Goal: Transaction & Acquisition: Book appointment/travel/reservation

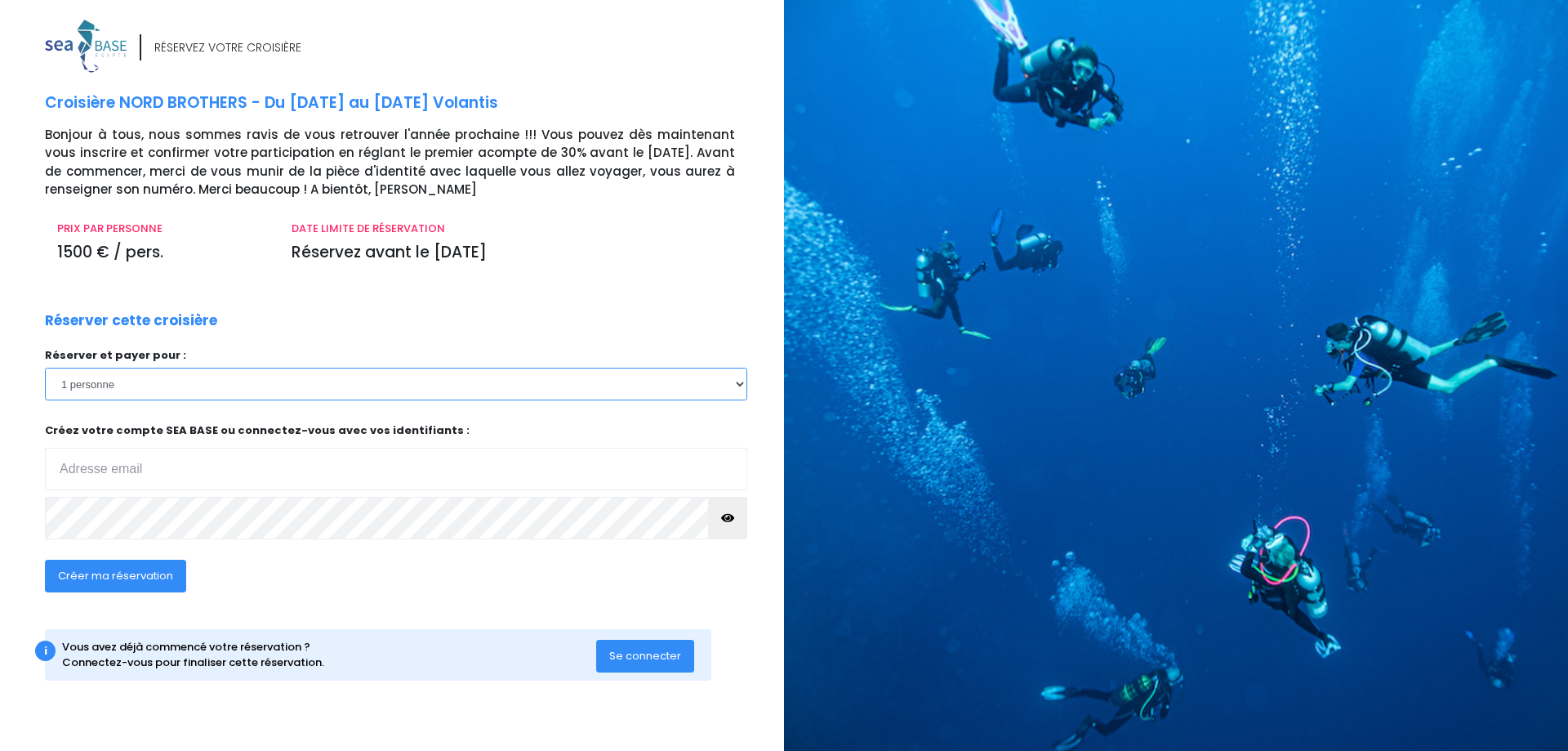
click at [45, 368] on select "1 personne 2 personnes 3 personnes 4 personnes 5 personnes" at bounding box center [396, 384] width 702 height 32
select select "2"
click option "2 personnes" at bounding box center [0, 0] width 0 height 0
click at [153, 473] on input "email" at bounding box center [396, 469] width 702 height 42
click at [147, 467] on input "email" at bounding box center [396, 469] width 702 height 42
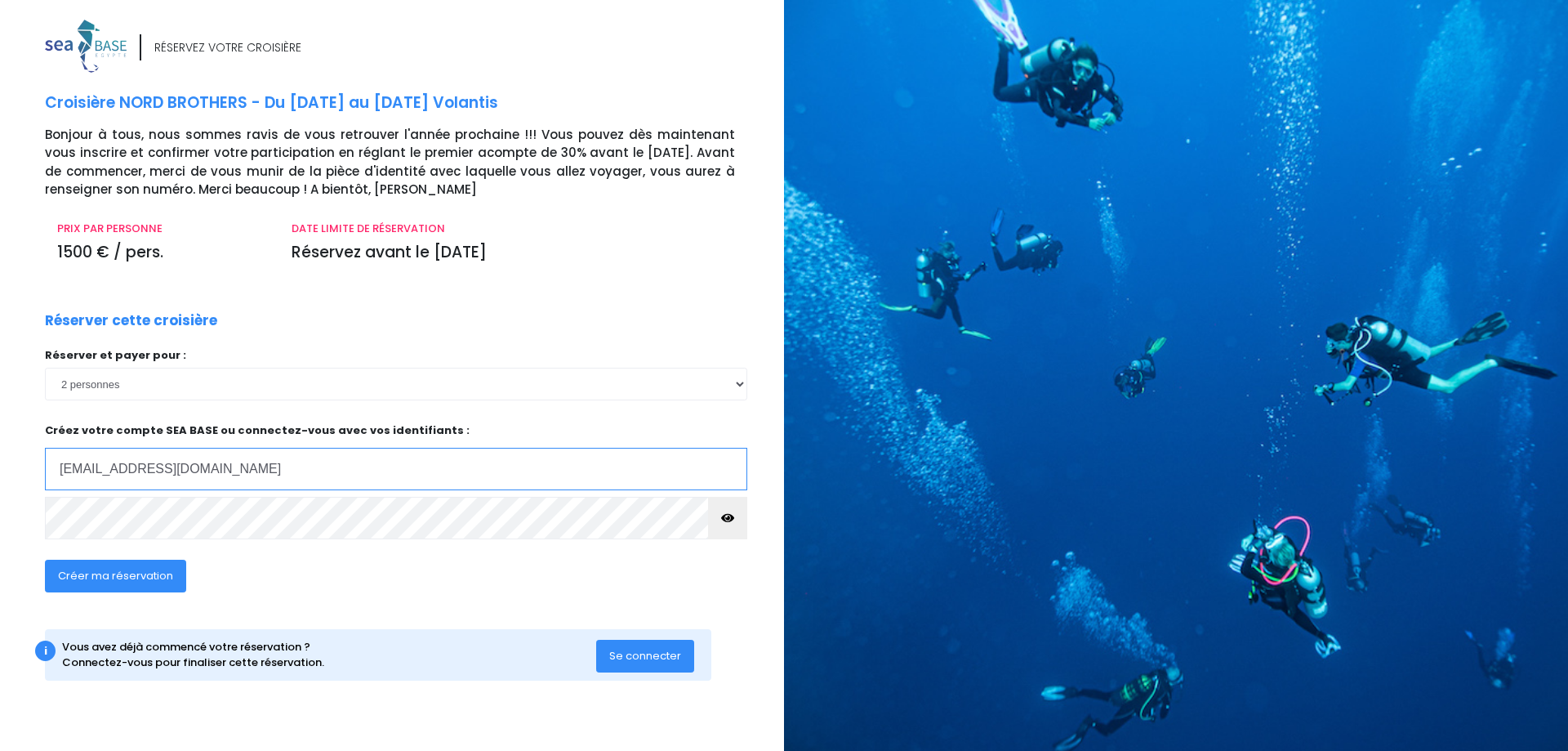
type input "benlegay67@gmail.com"
click at [119, 574] on span "Créer ma réservation" at bounding box center [115, 575] width 115 height 16
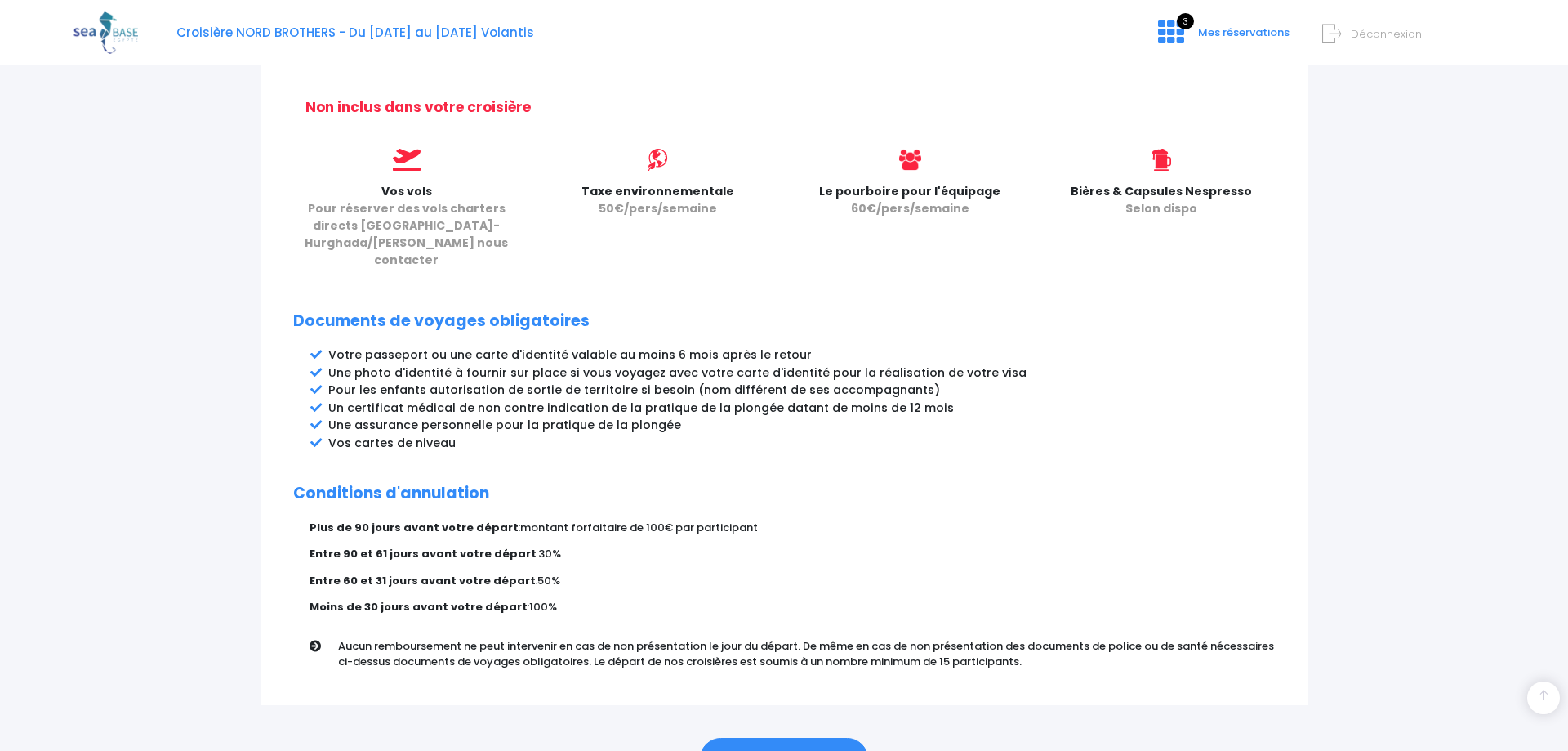
scroll to position [726, 0]
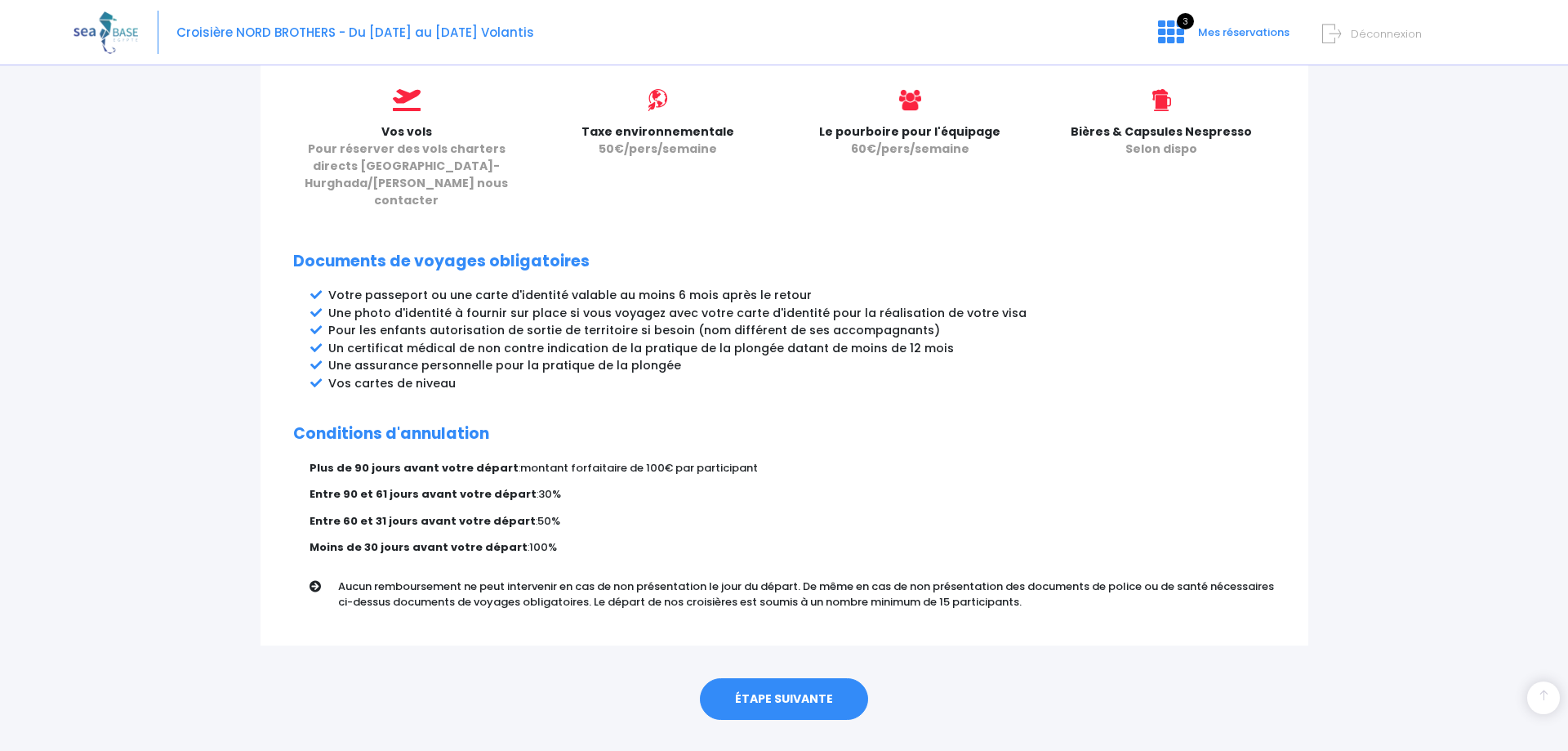
click at [789, 678] on link "ÉTAPE SUIVANTE" at bounding box center [784, 699] width 169 height 42
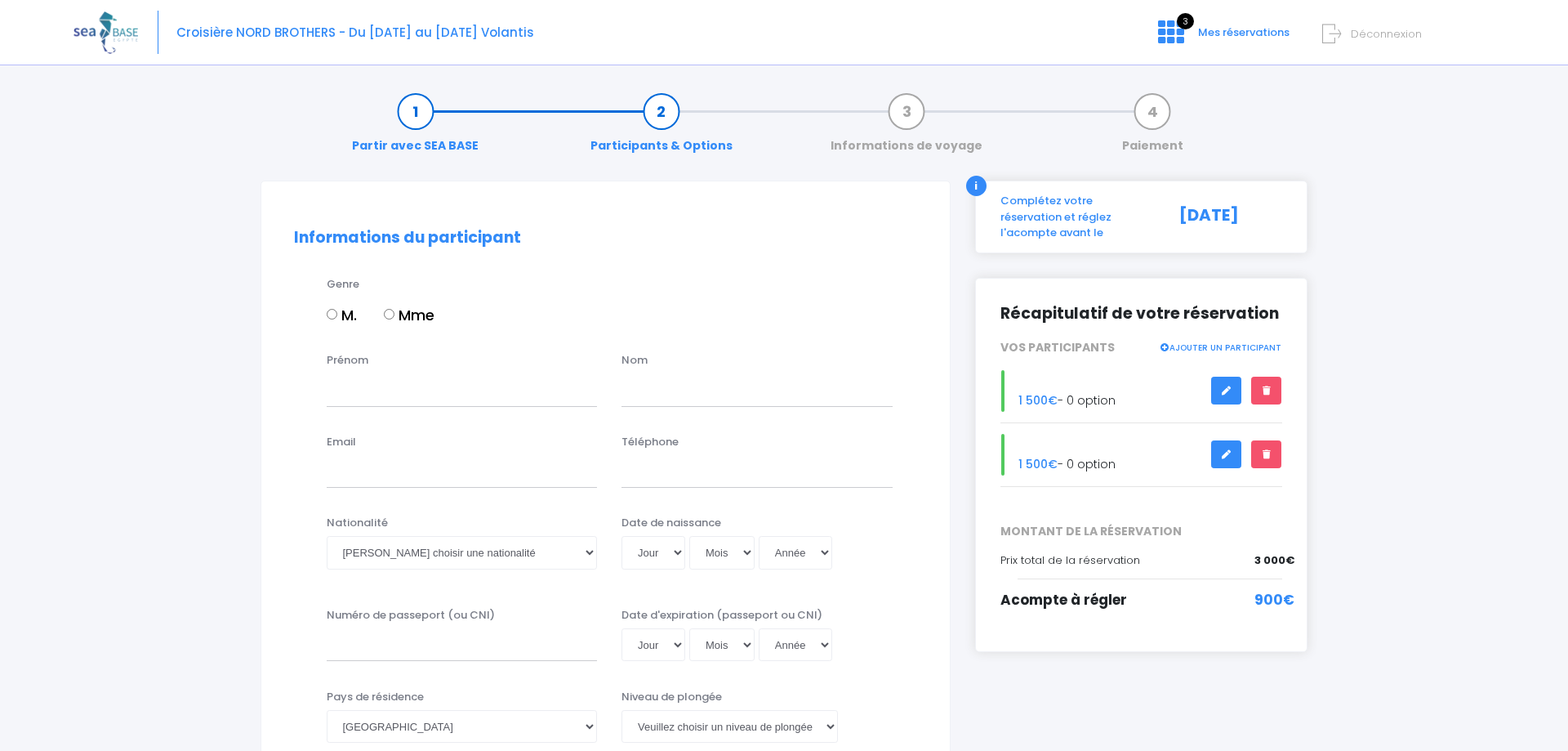
click at [330, 311] on input "M." at bounding box center [332, 314] width 11 height 11
radio input "true"
click at [355, 394] on input "Prénom" at bounding box center [462, 389] width 271 height 32
type input "Benoît"
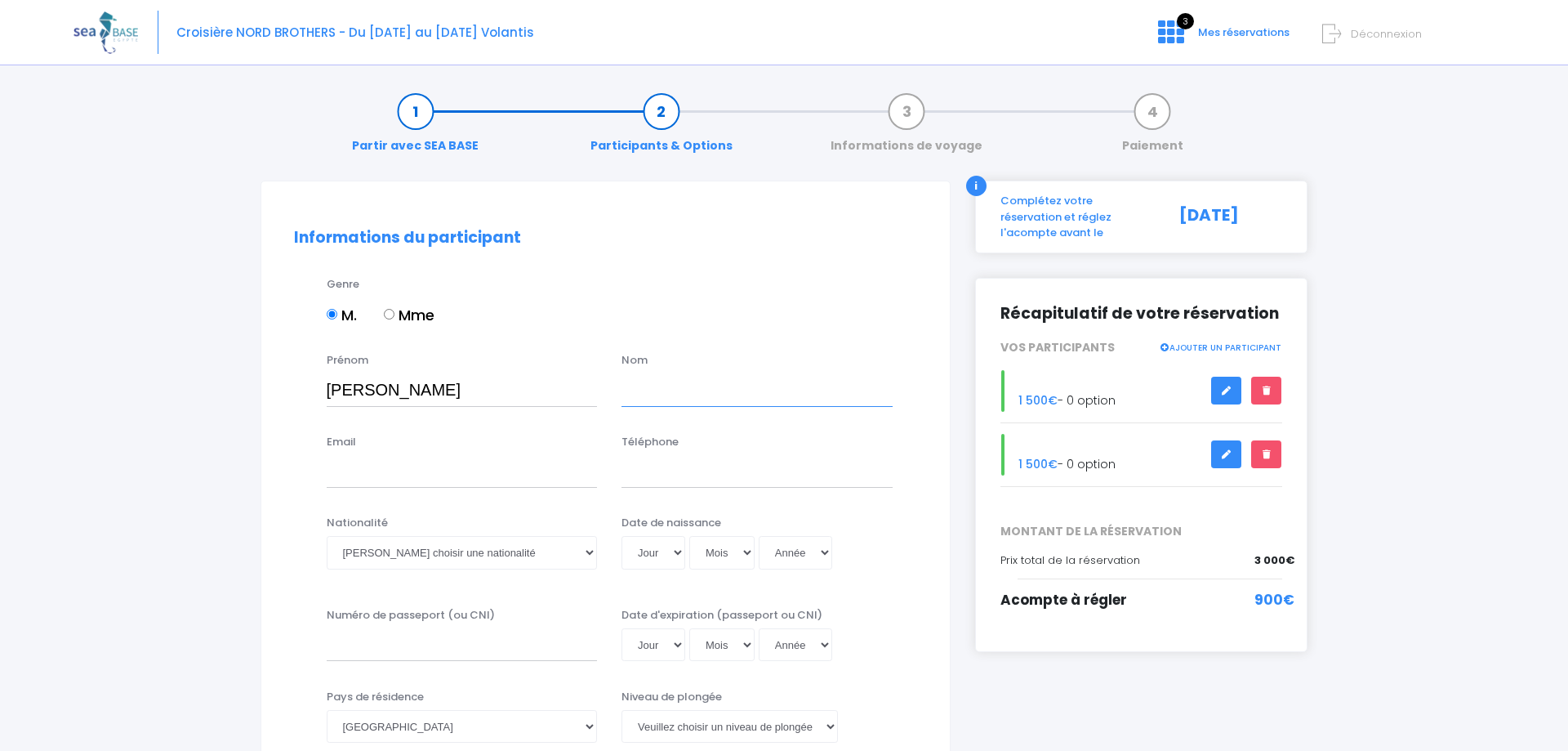
click at [680, 384] on input "text" at bounding box center [757, 389] width 271 height 32
type input "LEGAY"
click at [366, 476] on input "Email" at bounding box center [462, 471] width 271 height 32
click at [366, 475] on input "Email" at bounding box center [462, 471] width 271 height 32
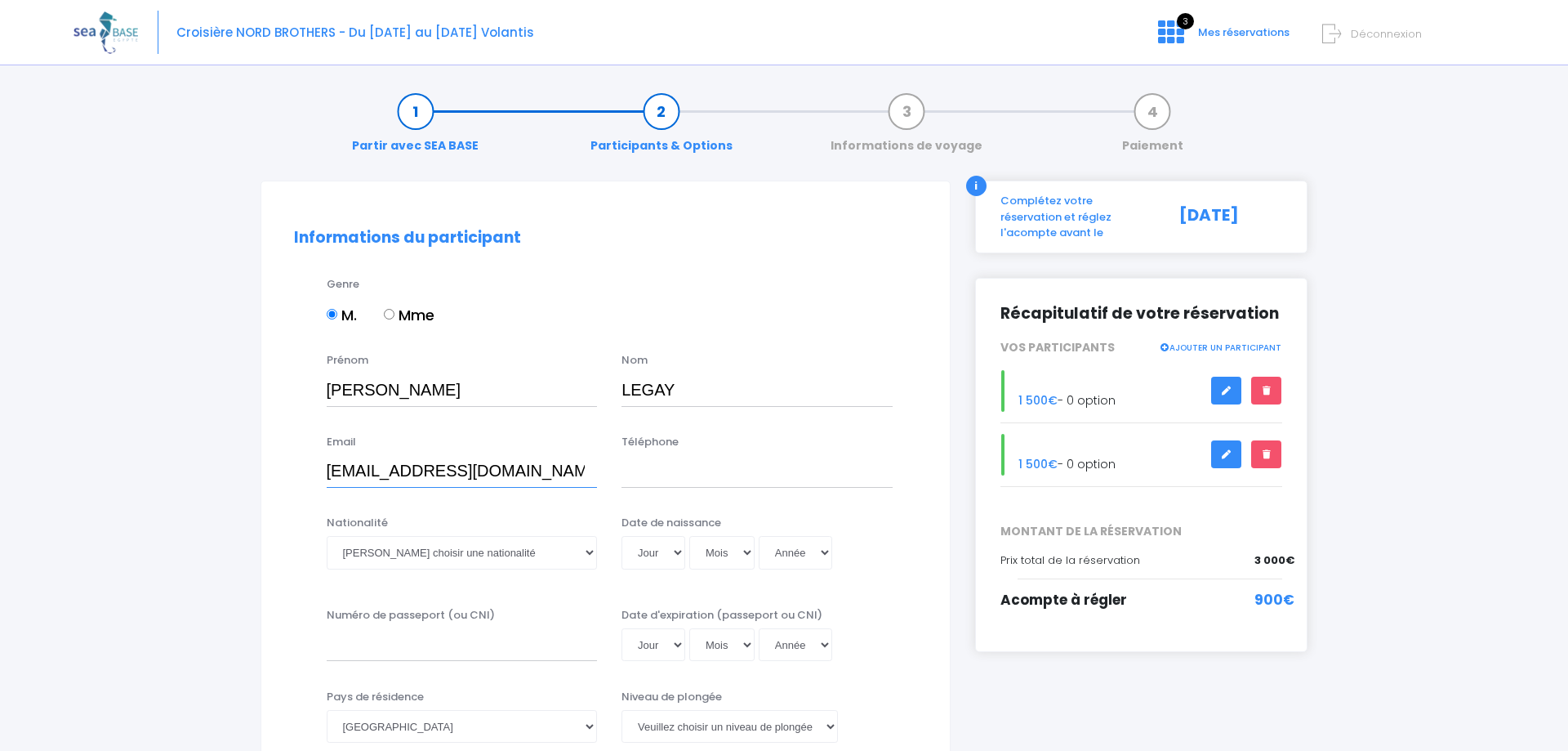
type input "benlegay67@gmail.com"
click at [656, 477] on input "Téléphone" at bounding box center [757, 471] width 271 height 32
type input "0616661068"
click at [327, 536] on select "Veuillez choisir une nationalité Afghane Albanaise Algerienne Allemande America…" at bounding box center [462, 552] width 271 height 32
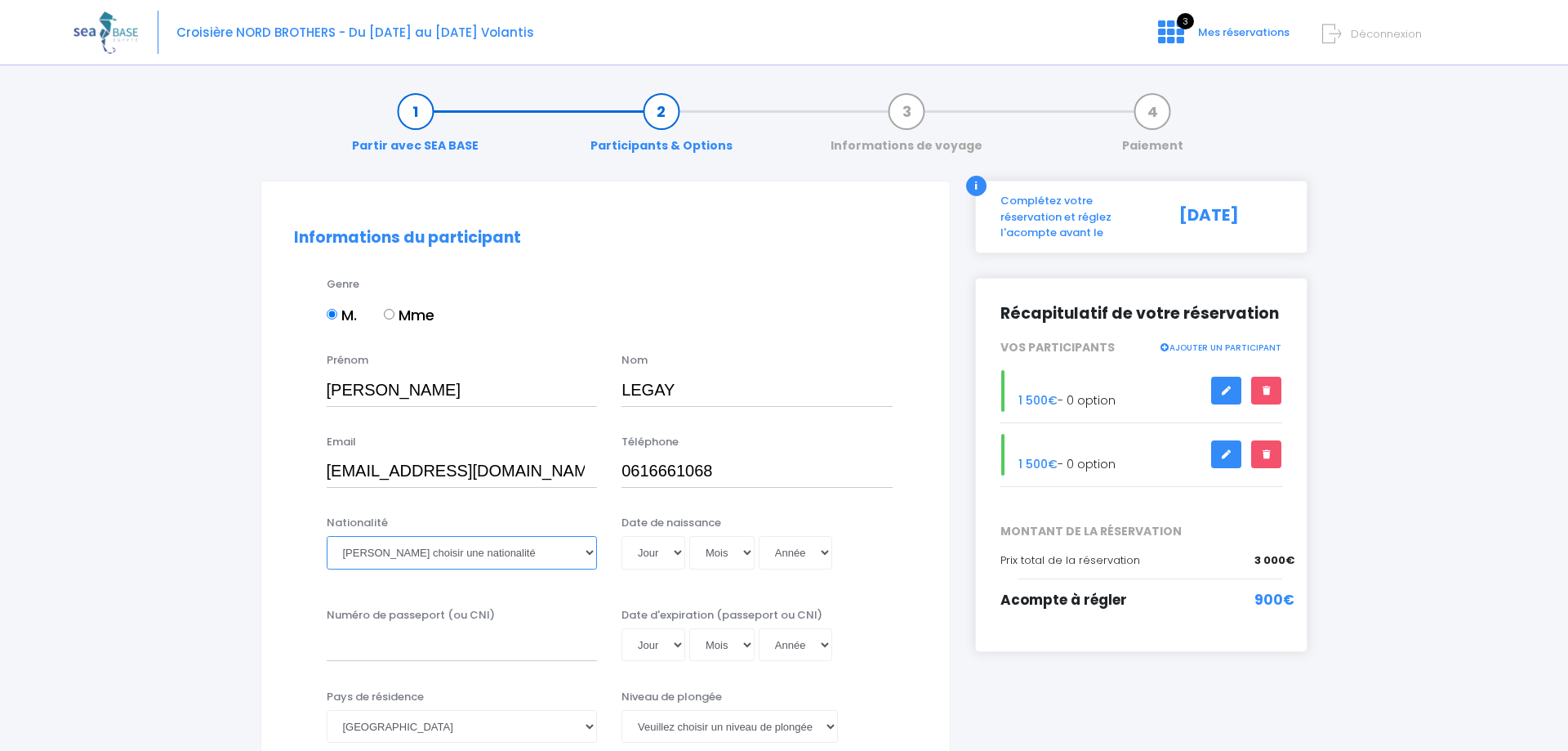
select select "Française"
click option "Française" at bounding box center [0, 0] width 0 height 0
click at [622, 536] on select "Jour 01 02 03 04 05 06 07 08 09 10 11 12 13 14 15 16 17 18 19 20 21 22 23 24 25…" at bounding box center [653, 552] width 64 height 32
select select "23"
click option "23" at bounding box center [0, 0] width 0 height 0
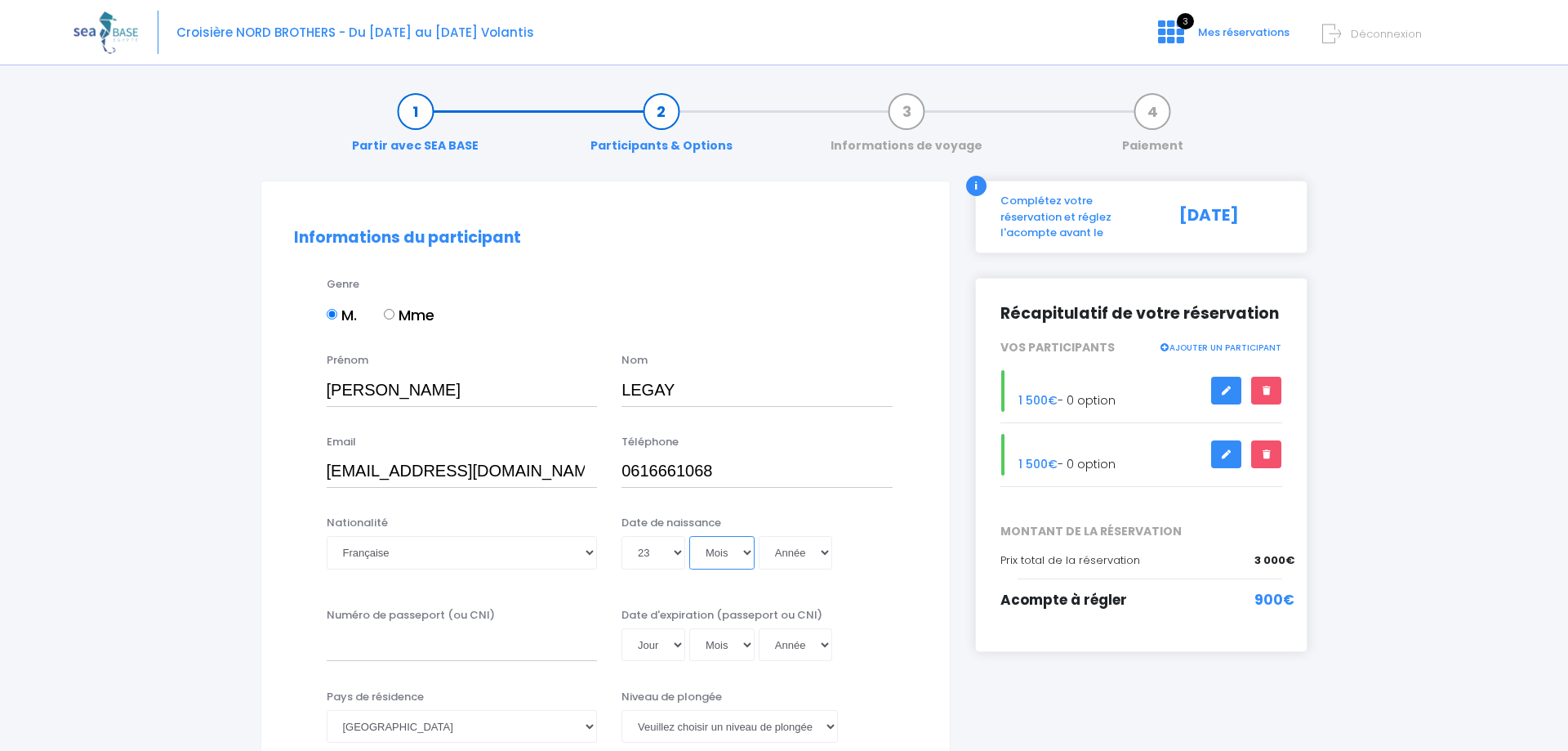
click at [689, 536] on select "Mois 01 02 03 04 05 06 07 08 09 10 11 12" at bounding box center [722, 552] width 65 height 32
select select "09"
click option "09" at bounding box center [0, 0] width 0 height 0
click at [759, 536] on select "Année 2045 2044 2043 2042 2041 2040 2039 2038 2037 2036 2035 2034 2033 2032 203…" at bounding box center [795, 552] width 74 height 32
select select "1967"
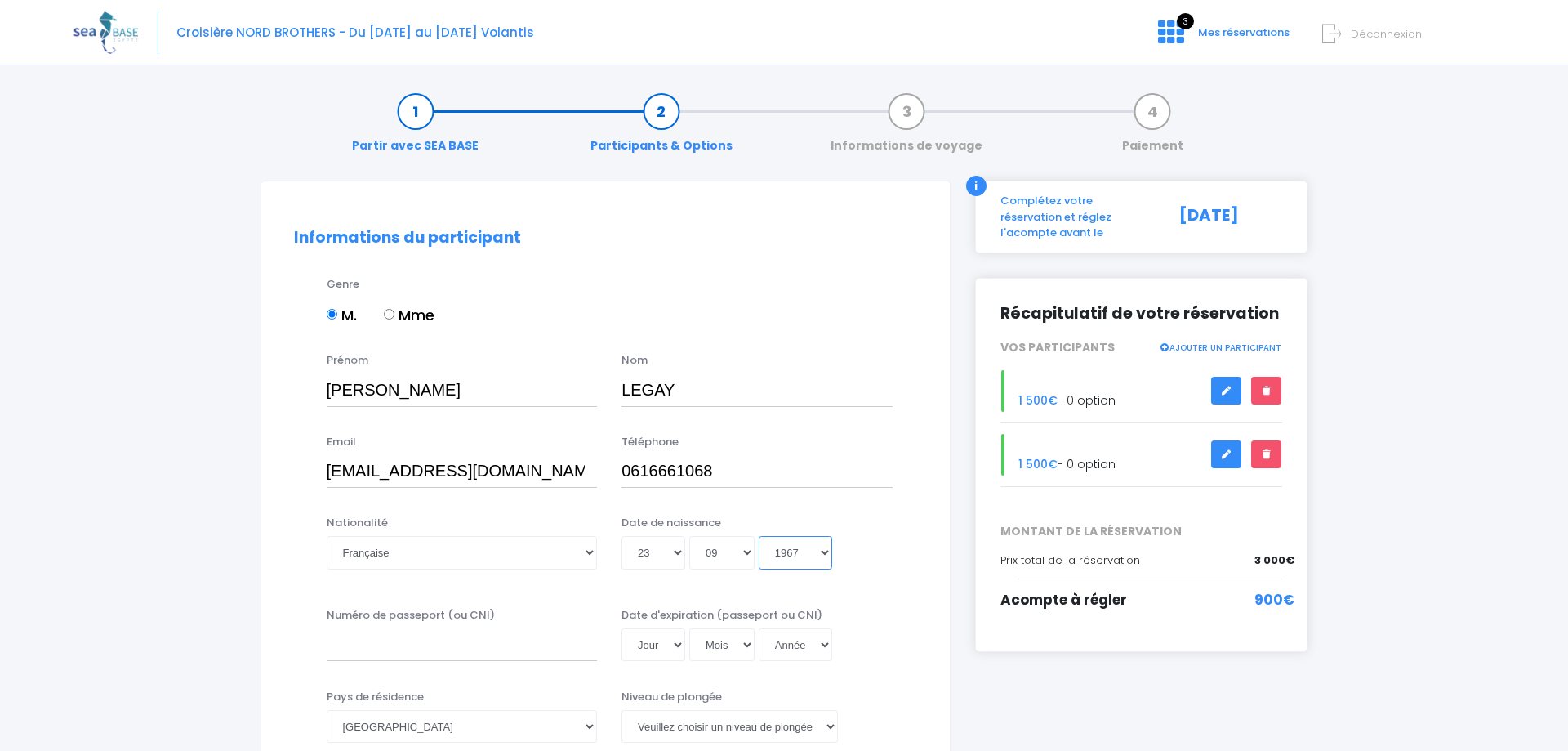
click option "1967" at bounding box center [0, 0] width 0 height 0
type input "1967-09-23"
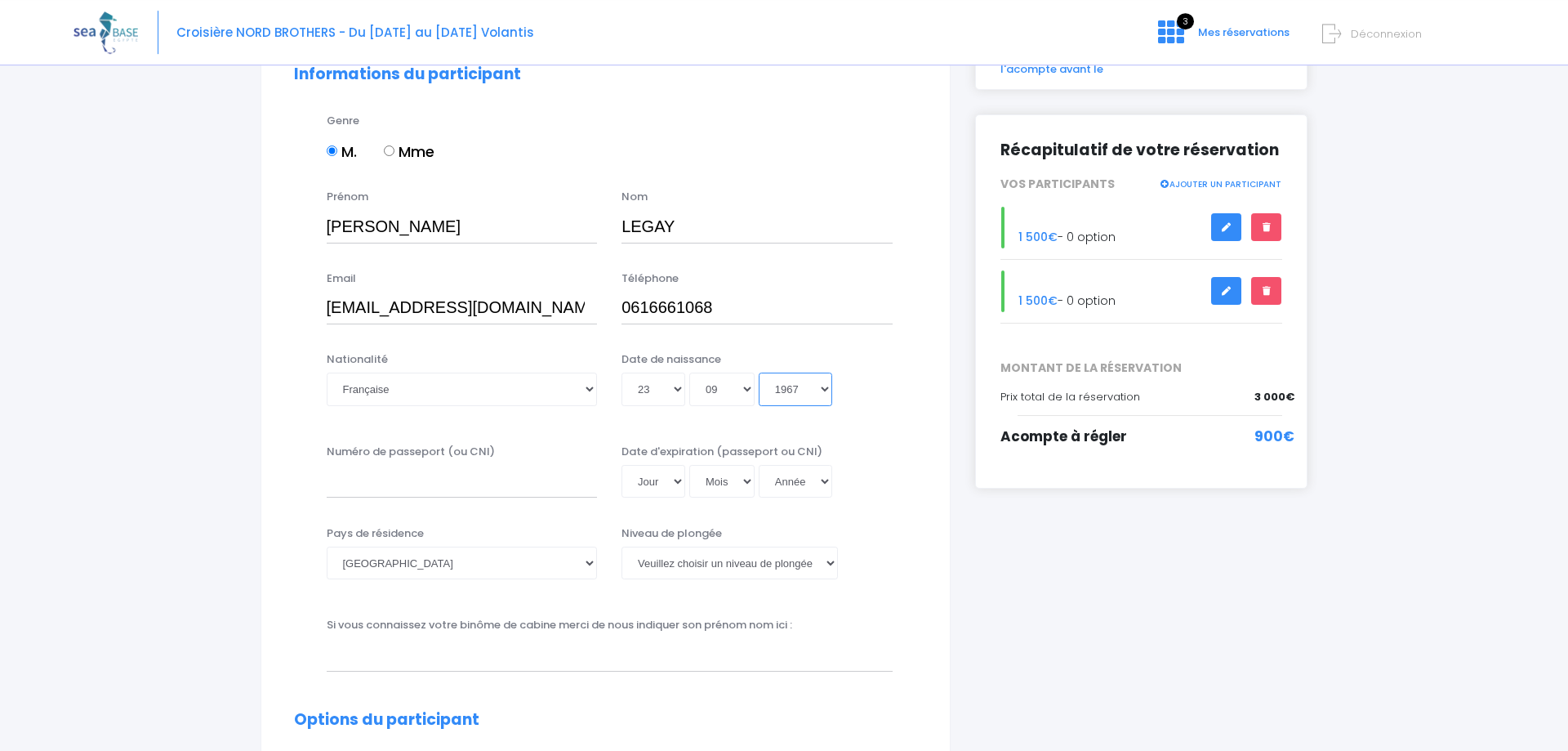
scroll to position [167, 0]
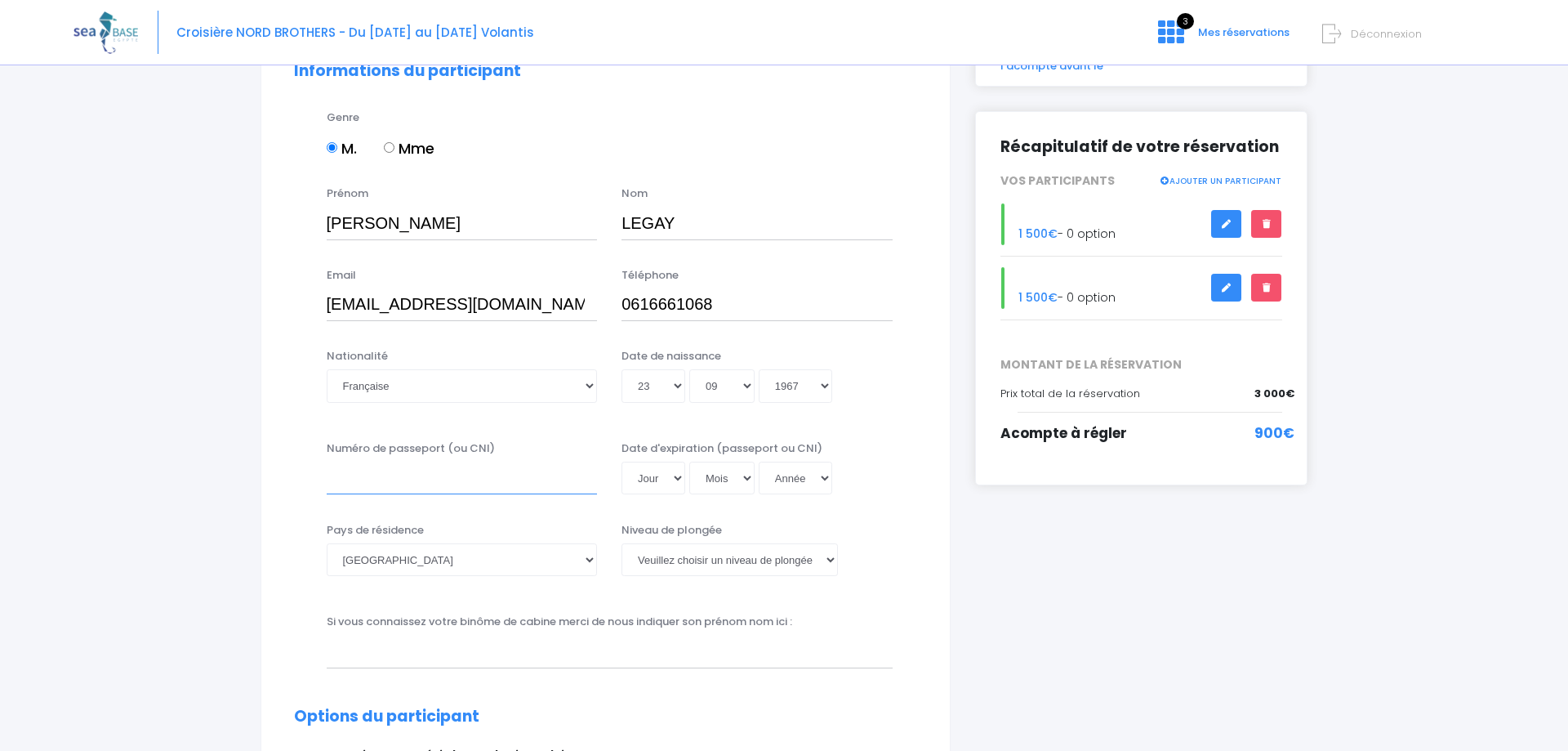
click at [415, 482] on input "Numéro de passeport (ou CNI)" at bounding box center [462, 478] width 271 height 32
type input "18AC97170"
click at [622, 462] on select "Jour 01 02 03 04 05 06 07 08 09 10 11 12 13 14 15 16 17 18 19 20 21 22 23 24 25…" at bounding box center [653, 478] width 64 height 32
select select "15"
click option "15" at bounding box center [0, 0] width 0 height 0
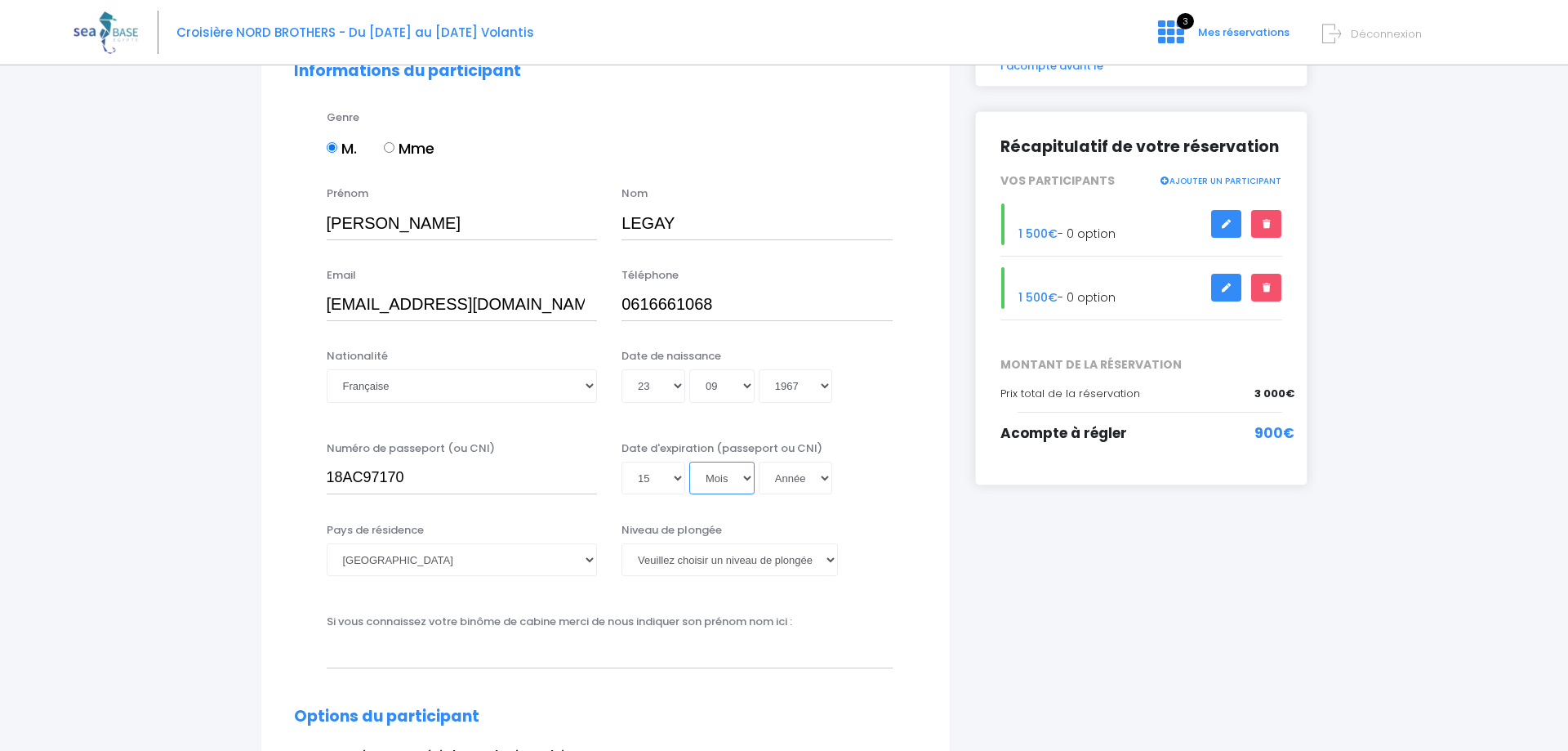
click at [689, 462] on select "Mois 01 02 03 04 05 06 07 08 09 10 11 12" at bounding box center [722, 478] width 65 height 32
select select "01"
click option "01" at bounding box center [0, 0] width 0 height 0
click at [759, 462] on select "Année 2045 2044 2043 2042 2041 2040 2039 2038 2037 2036 2035 2034 2033 2032 203…" at bounding box center [795, 478] width 74 height 32
select select "2028"
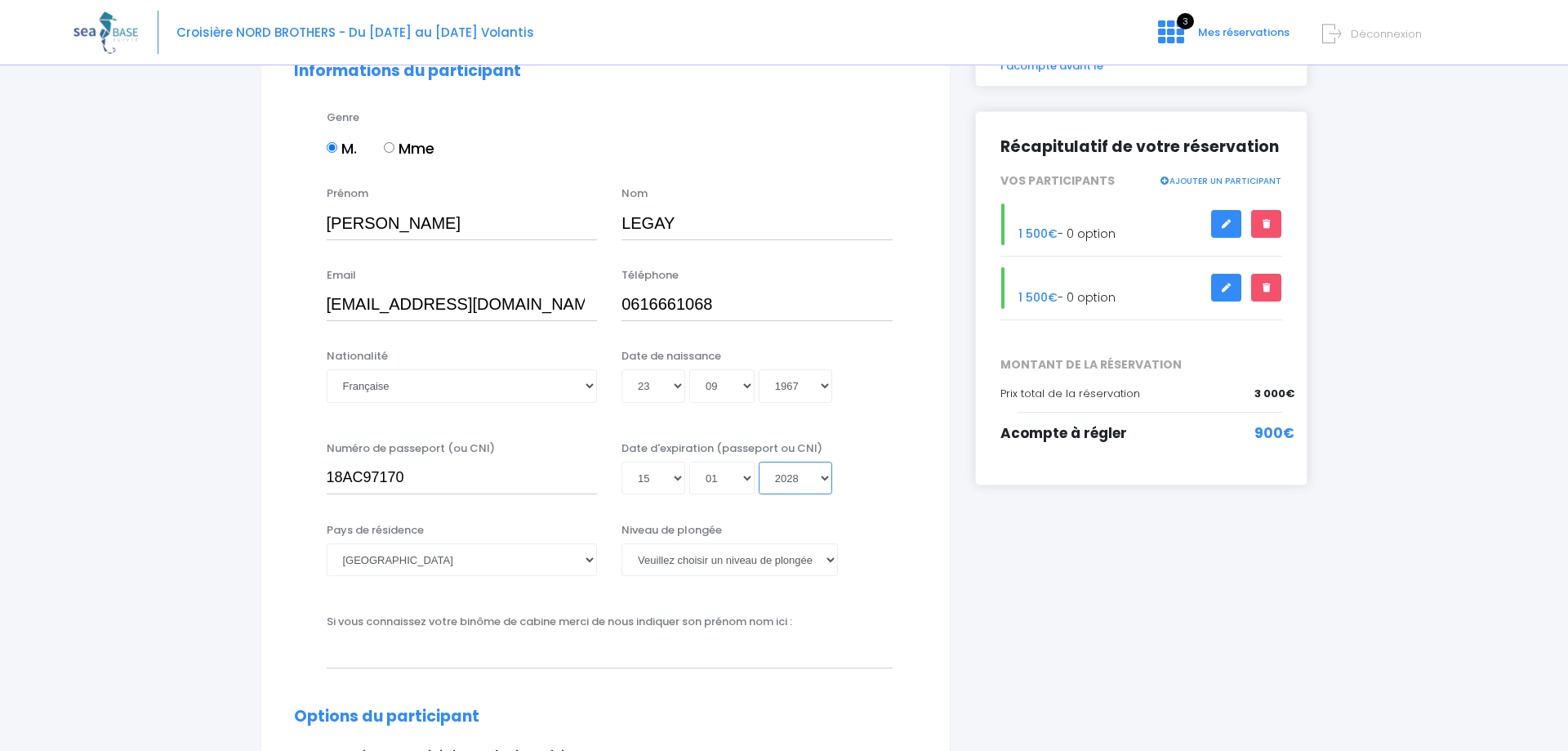
click option "2028" at bounding box center [0, 0] width 0 height 0
type input "2028-01-15"
click at [622, 544] on select "Veuillez choisir un niveau de plongée Non plongeur Junior OW diver Adventure OW…" at bounding box center [730, 560] width 217 height 32
select select "N2"
click option "N2" at bounding box center [0, 0] width 0 height 0
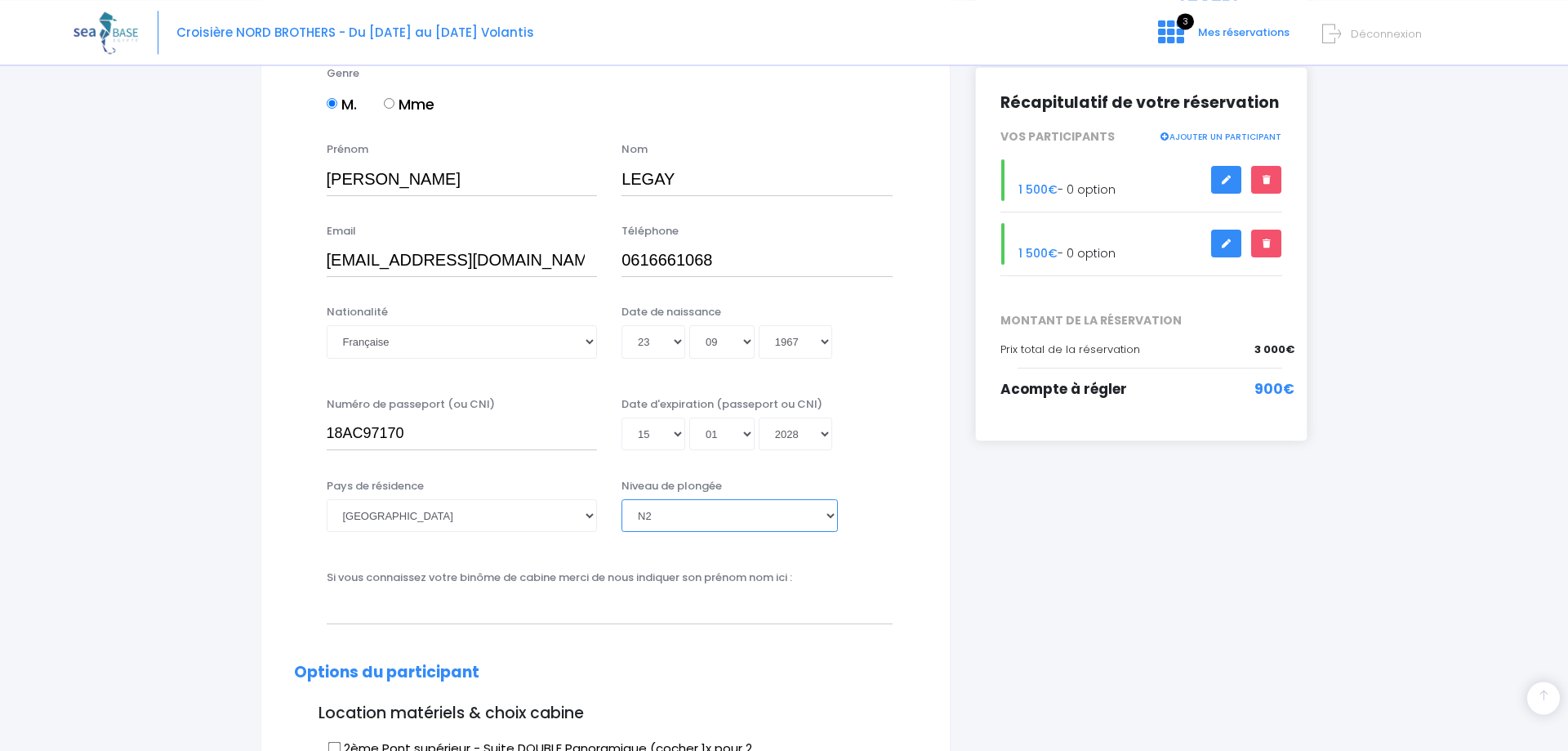
scroll to position [250, 0]
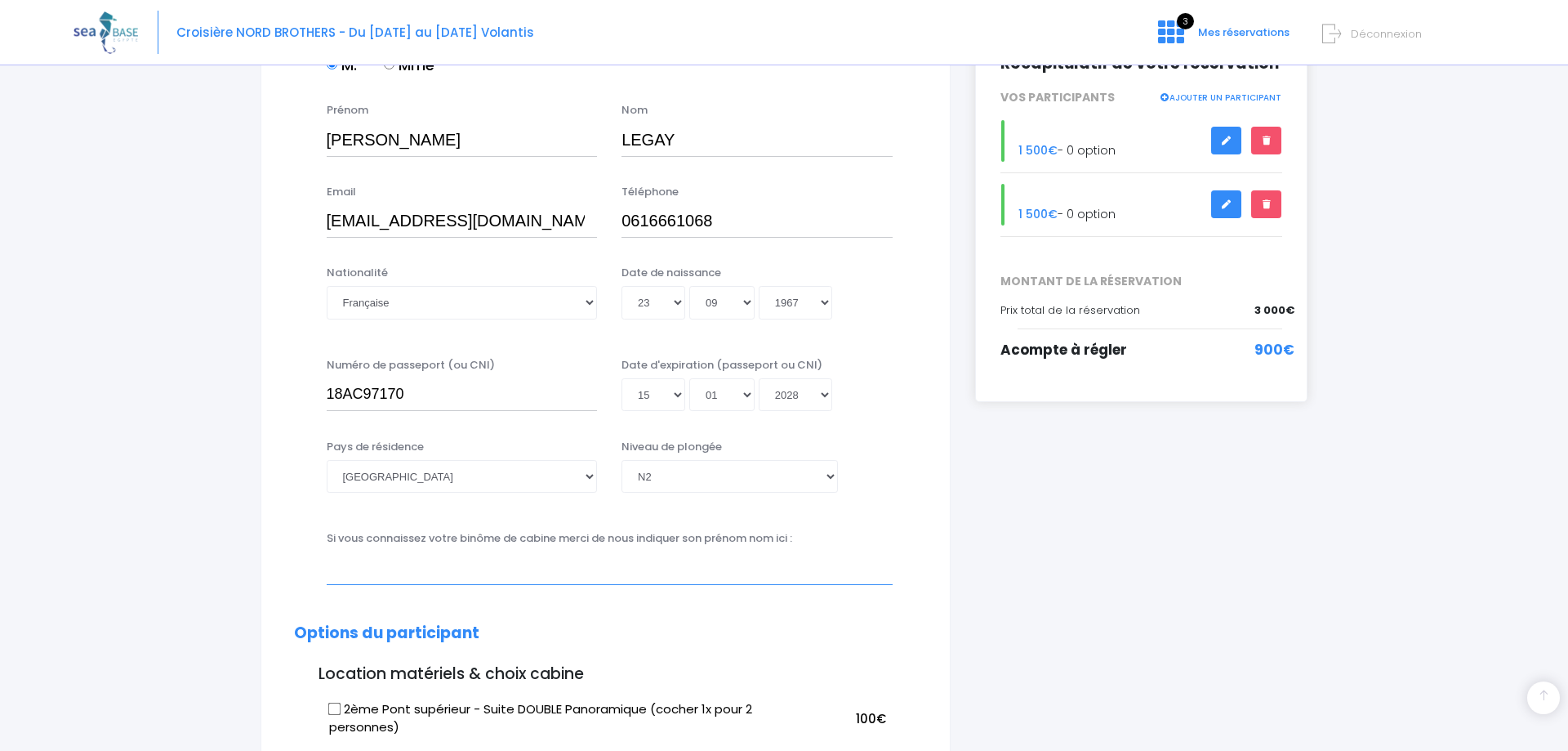
click at [503, 576] on input "text" at bounding box center [609, 567] width 566 height 32
type input "Sylvie ESPINASSON"
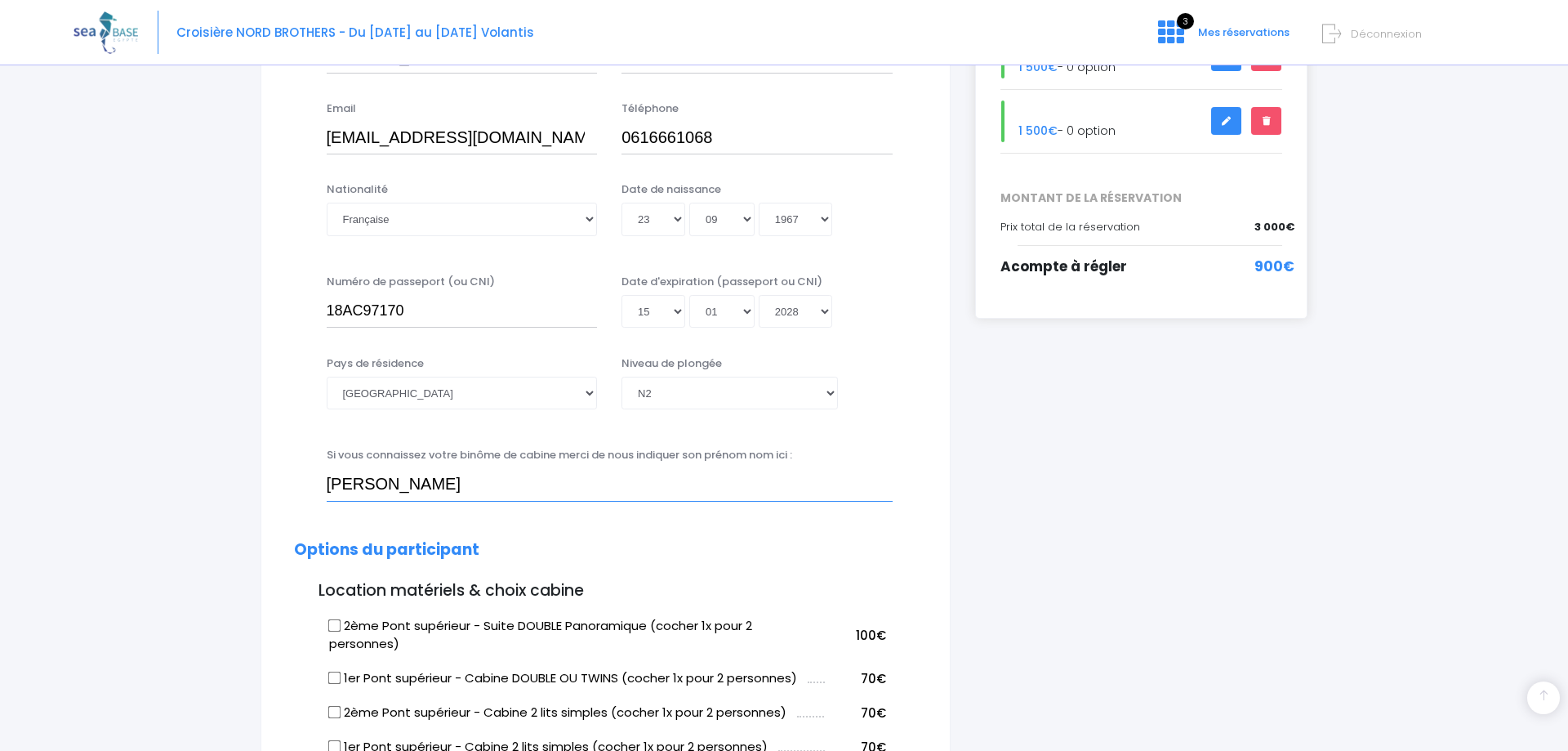
scroll to position [416, 0]
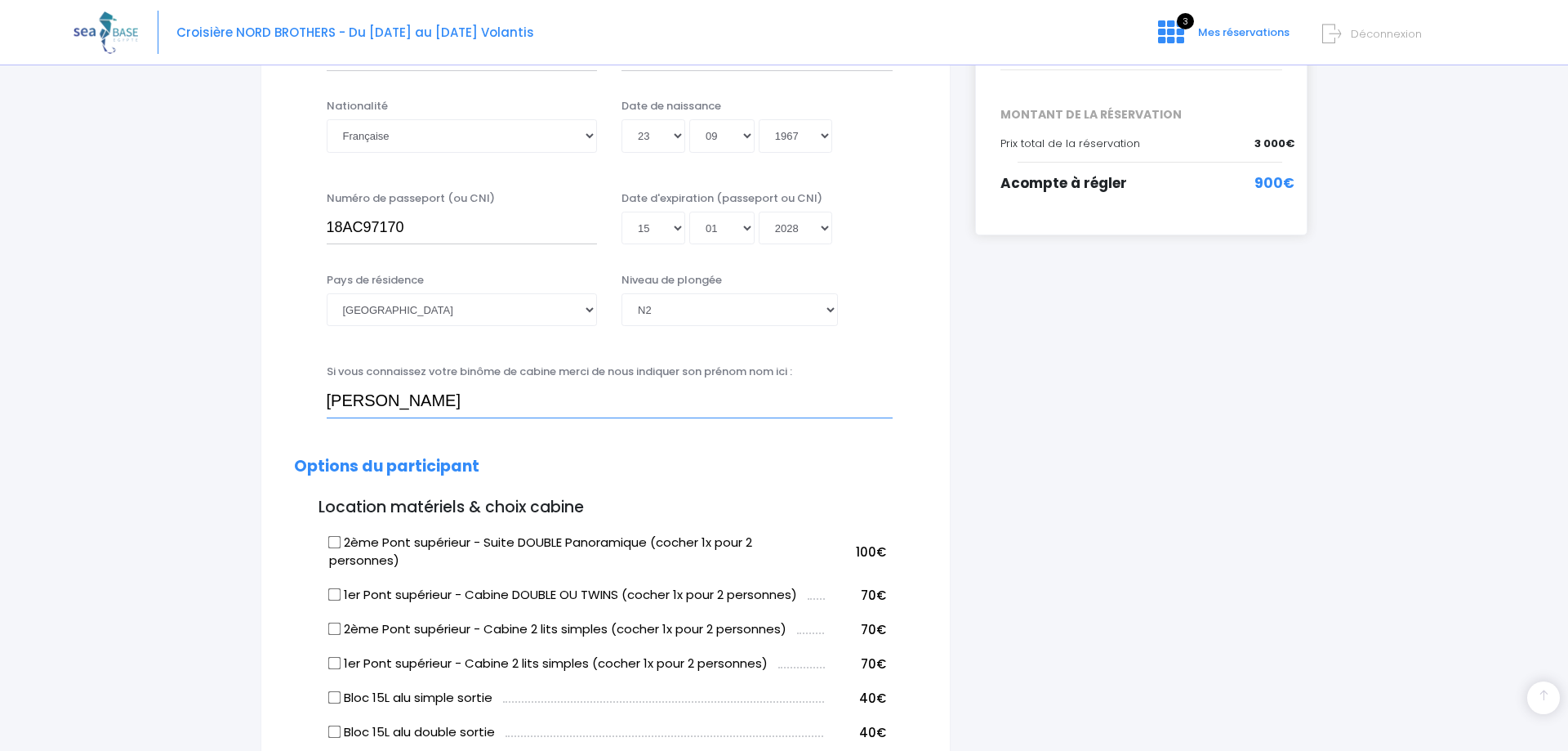
drag, startPoint x: 495, startPoint y: 394, endPoint x: 236, endPoint y: 407, distance: 259.3
click at [327, 407] on input "Sylvie ESPINASSON" at bounding box center [609, 401] width 566 height 32
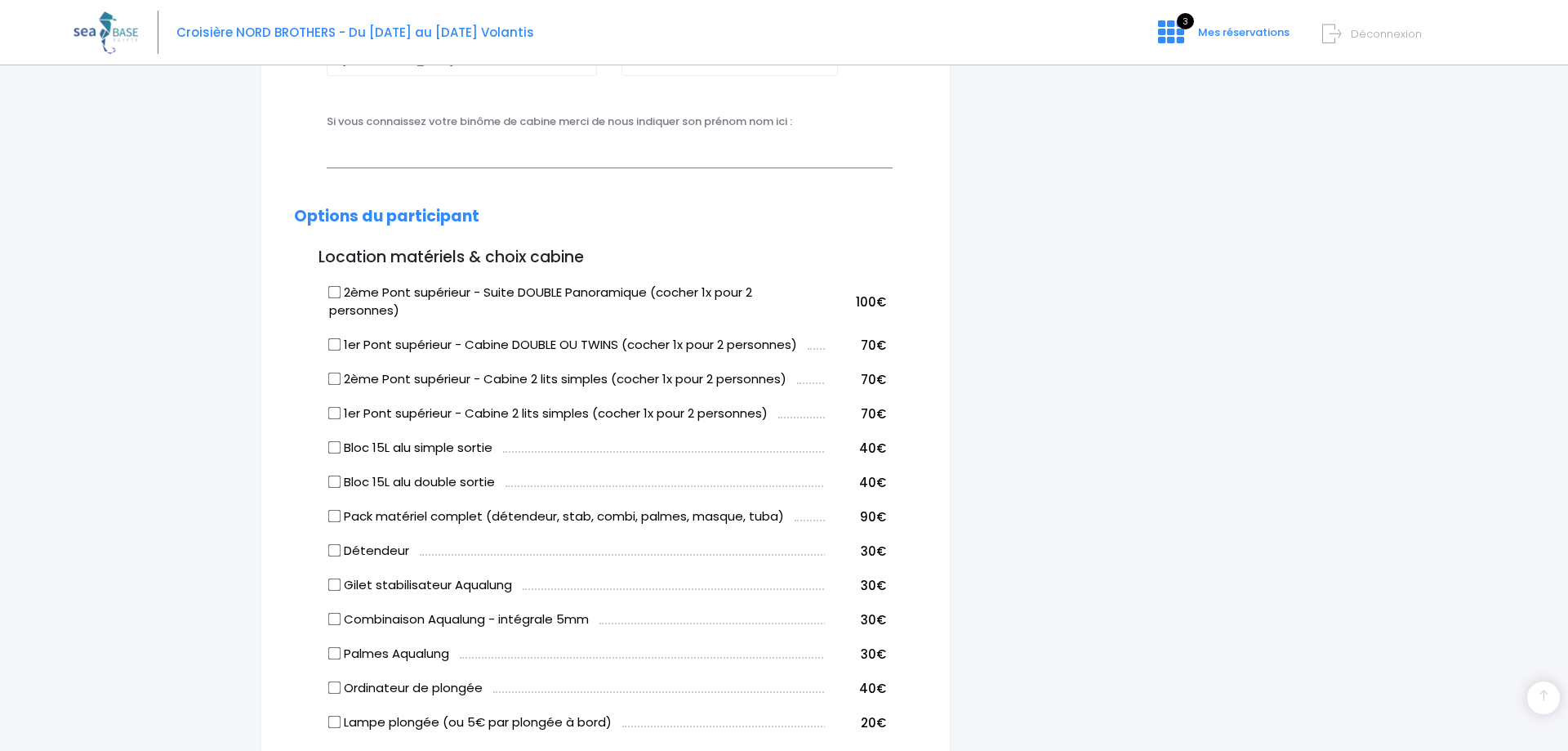
scroll to position [750, 0]
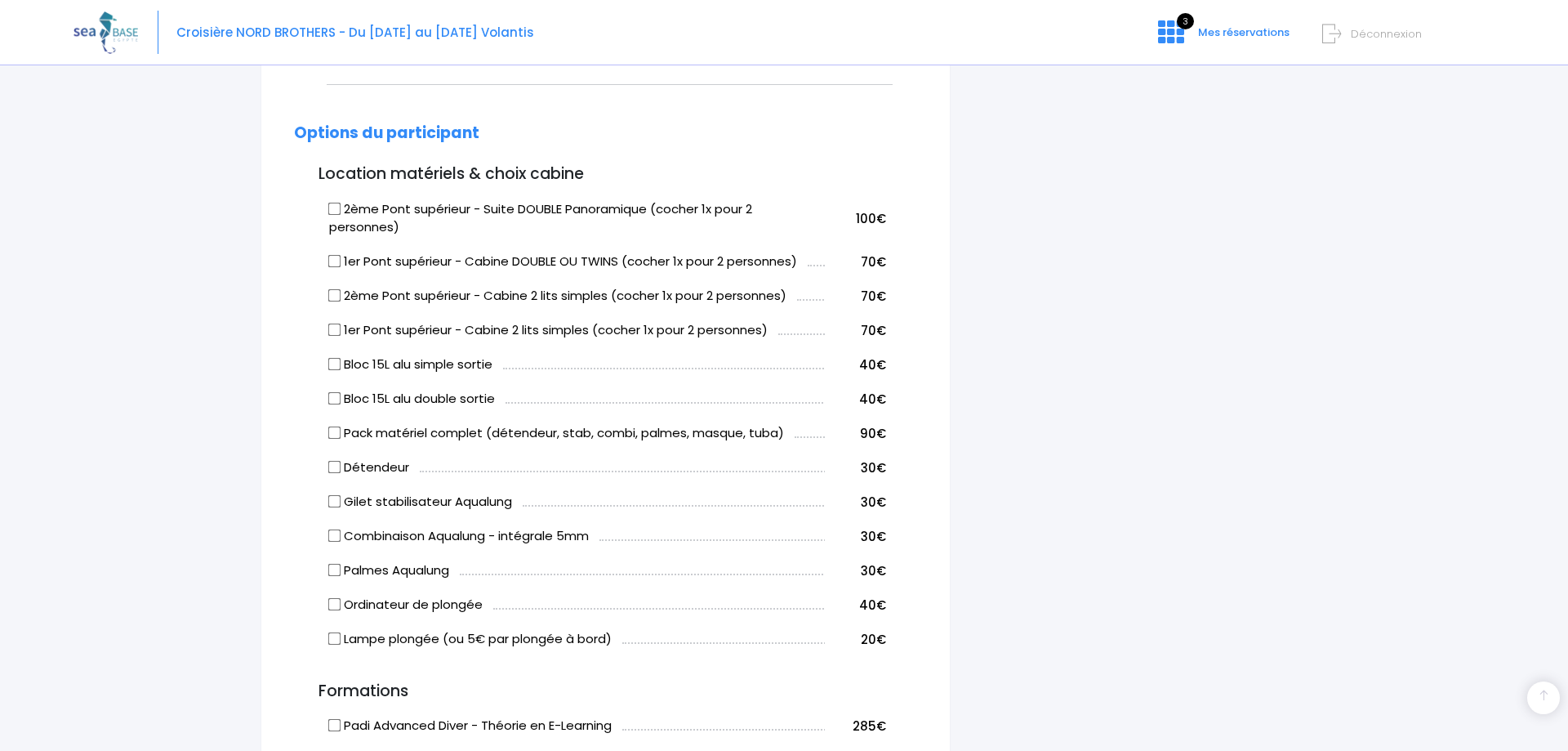
click at [335, 296] on input "2ème Pont supérieur - Cabine 2 lits simples (cocher 1x pour 2 personnes)" at bounding box center [334, 295] width 13 height 13
checkbox input "true"
click at [336, 364] on input "Bloc 15L alu simple sortie" at bounding box center [334, 364] width 13 height 13
checkbox input "true"
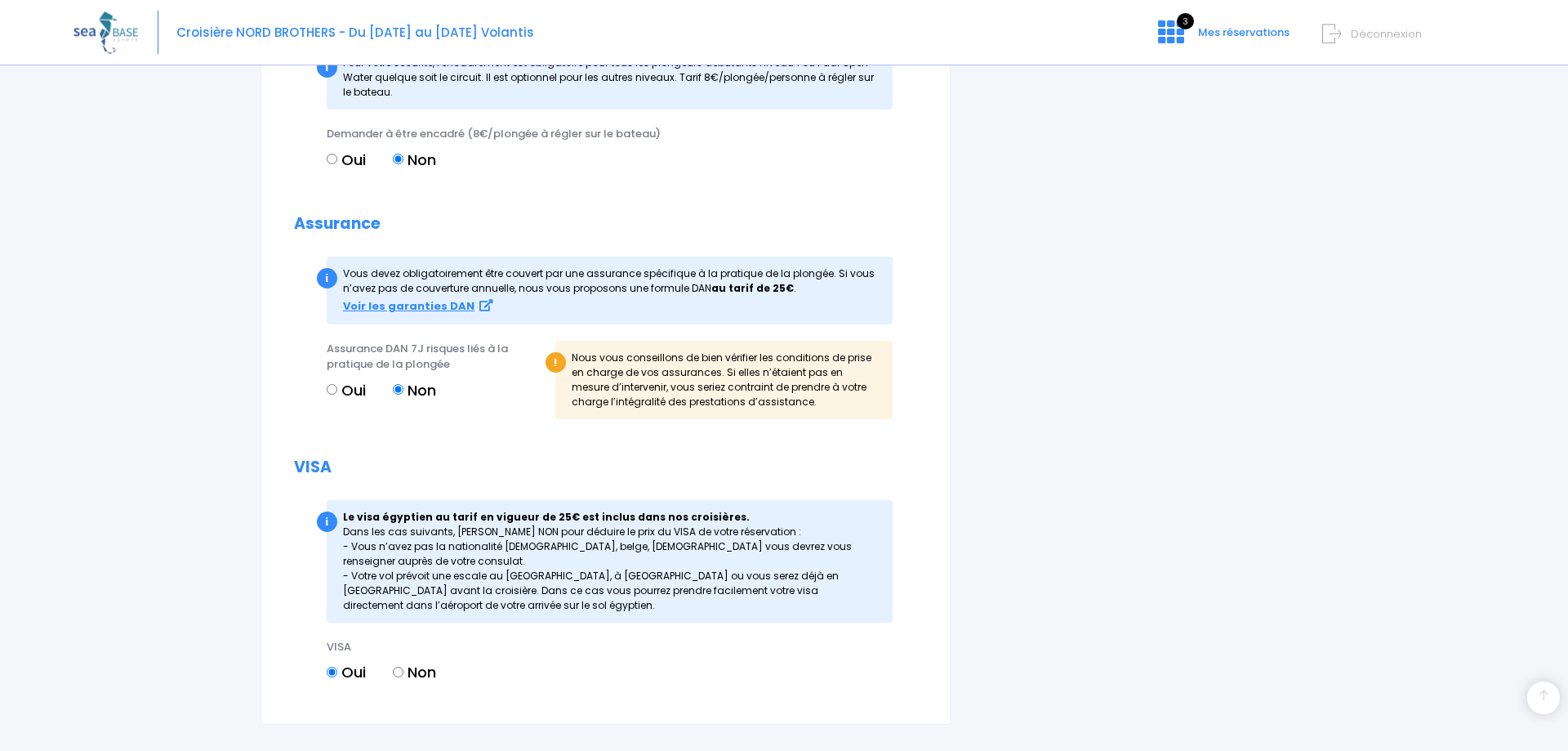
scroll to position [1667, 0]
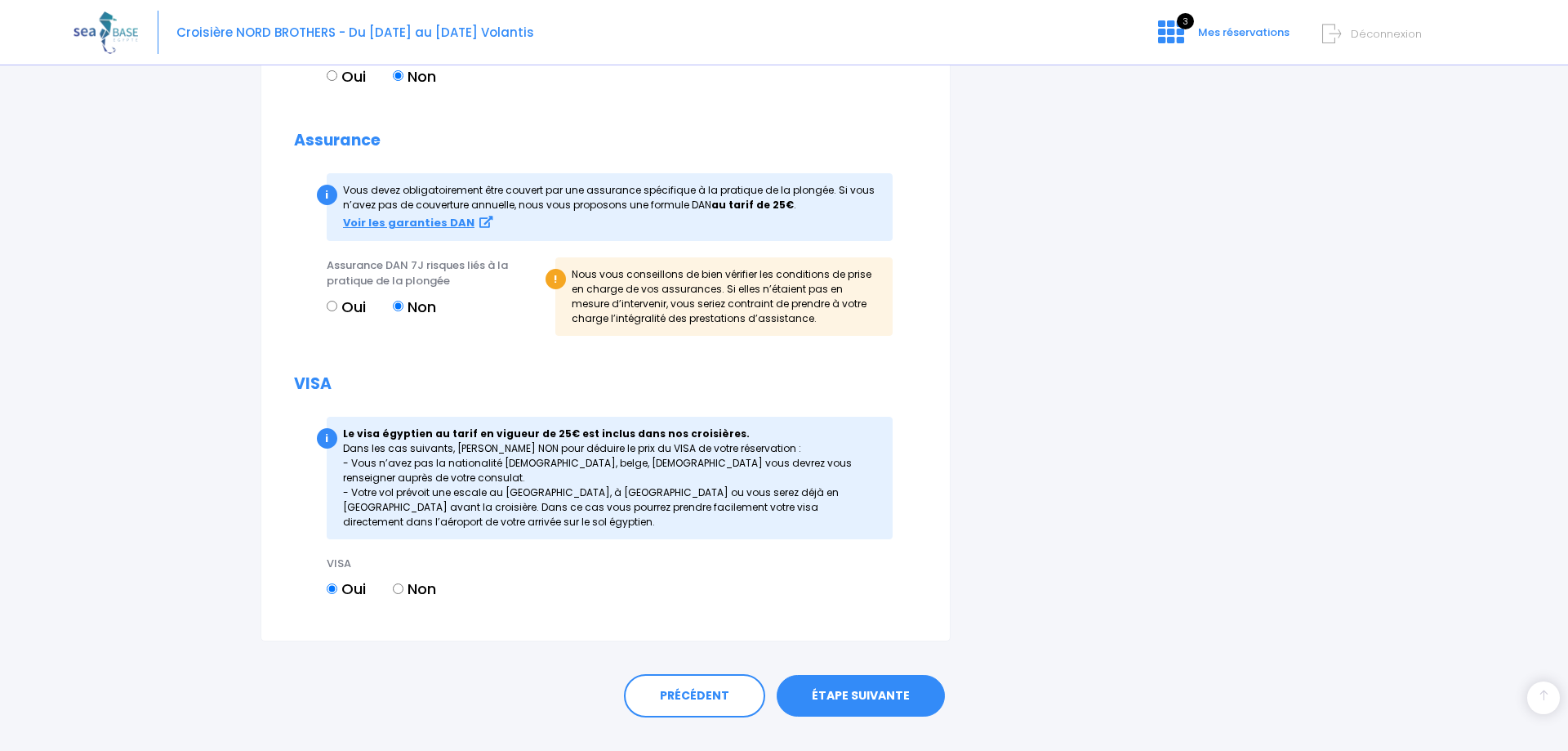
click at [860, 696] on link "ÉTAPE SUIVANTE" at bounding box center [861, 696] width 169 height 42
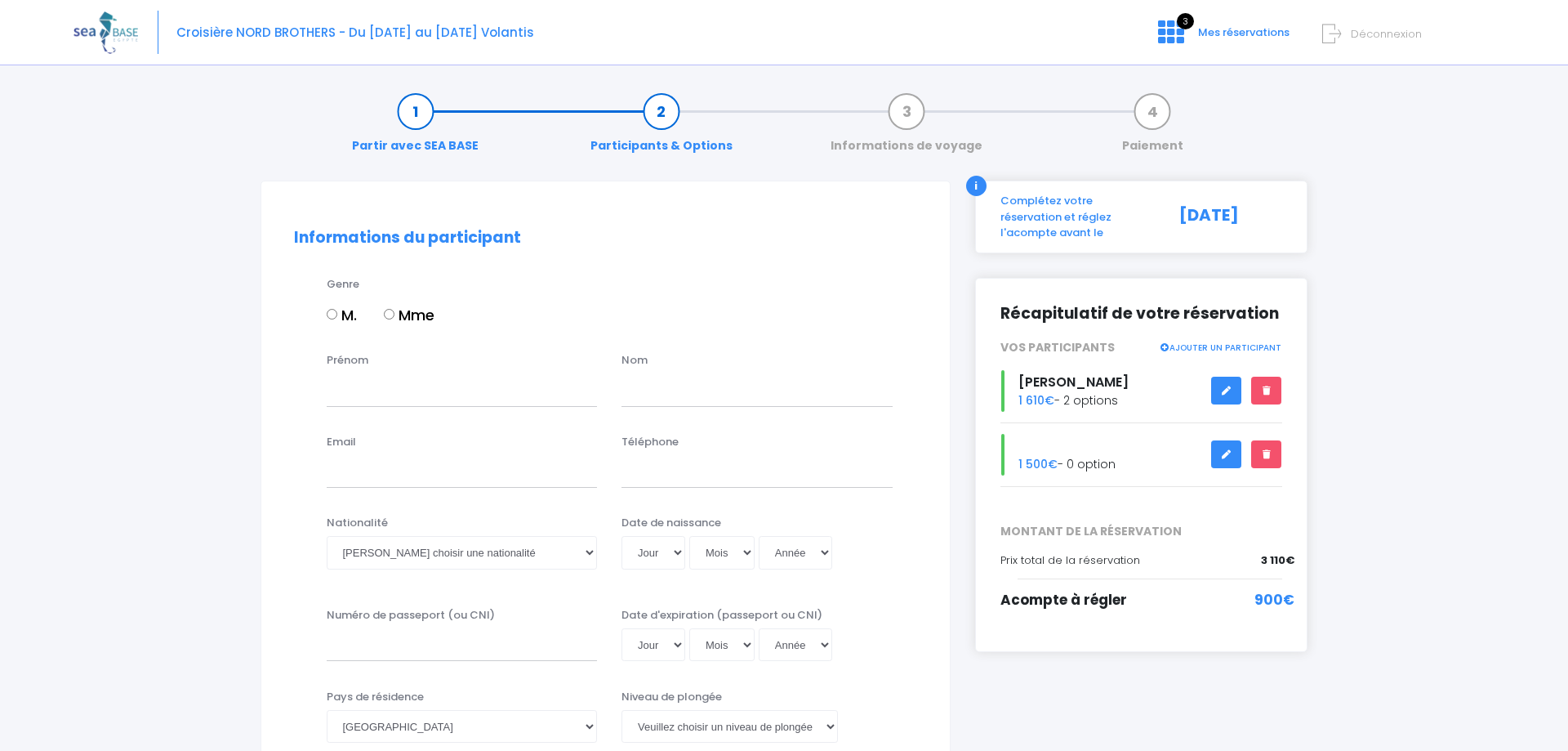
click at [392, 313] on input "Mme" at bounding box center [389, 314] width 11 height 11
radio input "true"
click at [344, 400] on input "Prénom" at bounding box center [462, 389] width 271 height 32
click at [344, 399] on input "Prénom" at bounding box center [462, 389] width 271 height 32
click at [354, 387] on input "Prénom" at bounding box center [462, 389] width 271 height 32
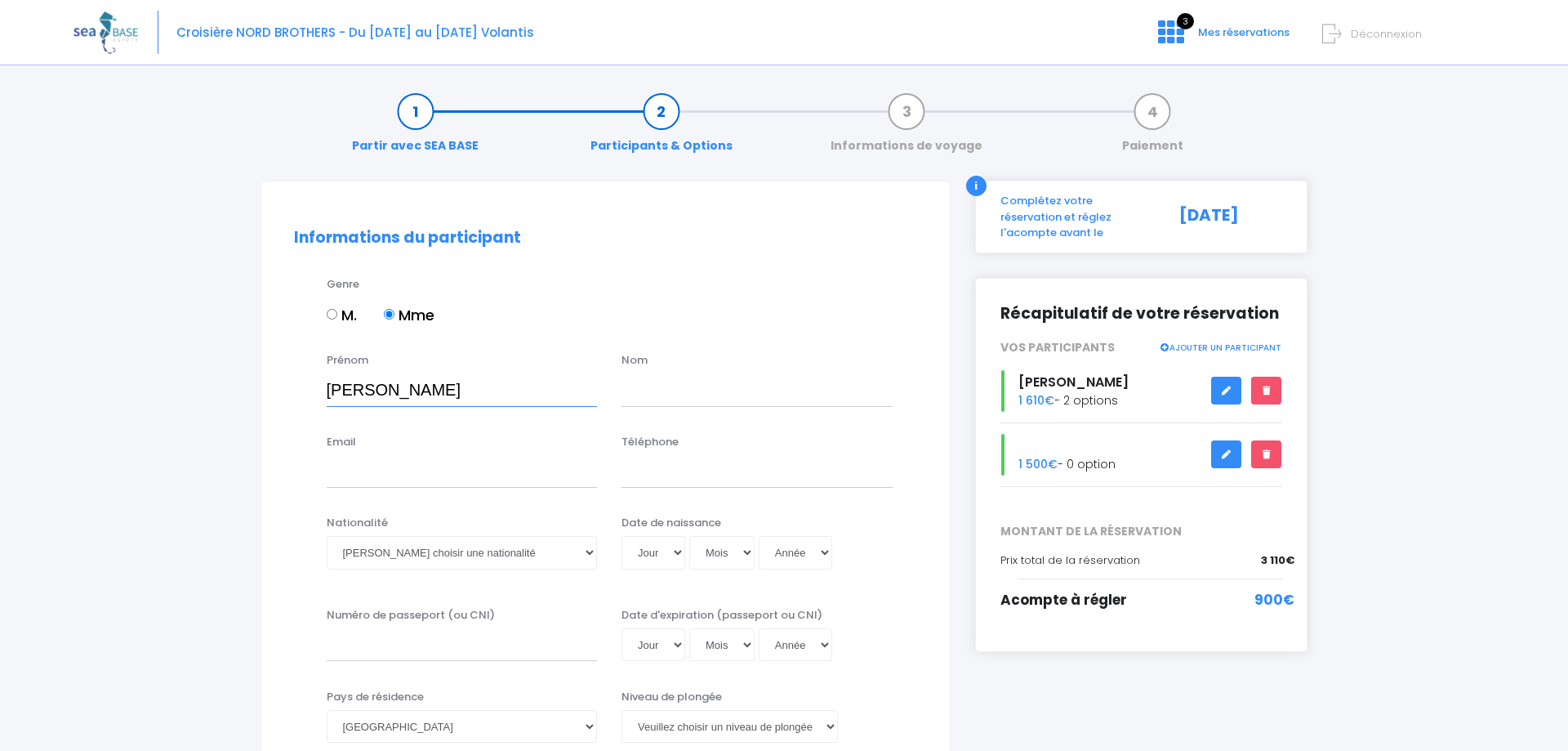
type input "[PERSON_NAME]"
type input "ESPINASSON"
click at [342, 473] on input "Email" at bounding box center [462, 471] width 271 height 32
drag, startPoint x: 408, startPoint y: 471, endPoint x: 287, endPoint y: 478, distance: 121.2
click at [327, 478] on input "benlegay67@gmail.com" at bounding box center [462, 471] width 271 height 32
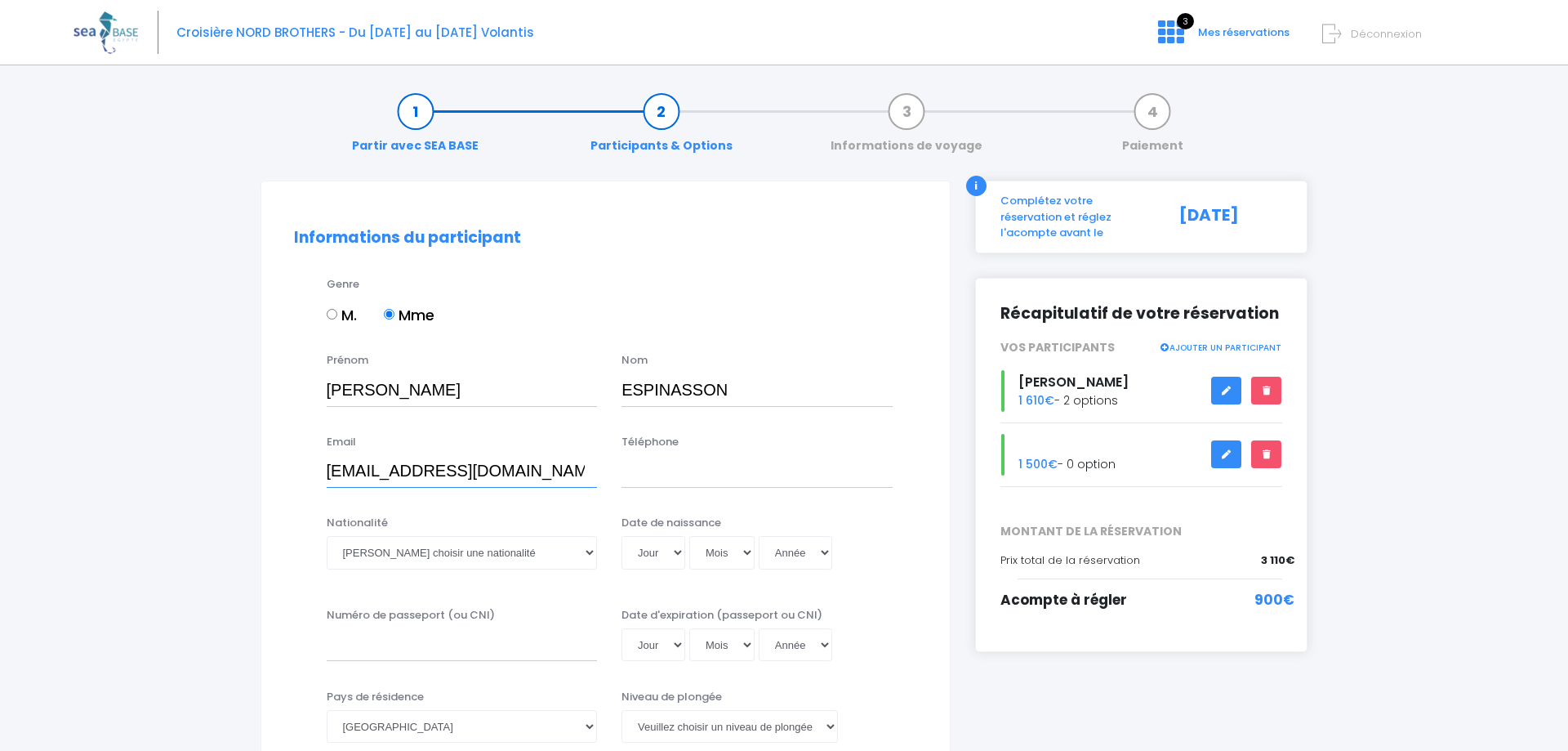
type input "viviepanisson@gmail.com"
click at [673, 469] on input "Téléphone" at bounding box center [757, 471] width 271 height 32
type input "0681727610"
click at [327, 536] on select "Veuillez choisir une nationalité Afghane Albanaise Algerienne Allemande America…" at bounding box center [462, 552] width 271 height 32
select select "Française"
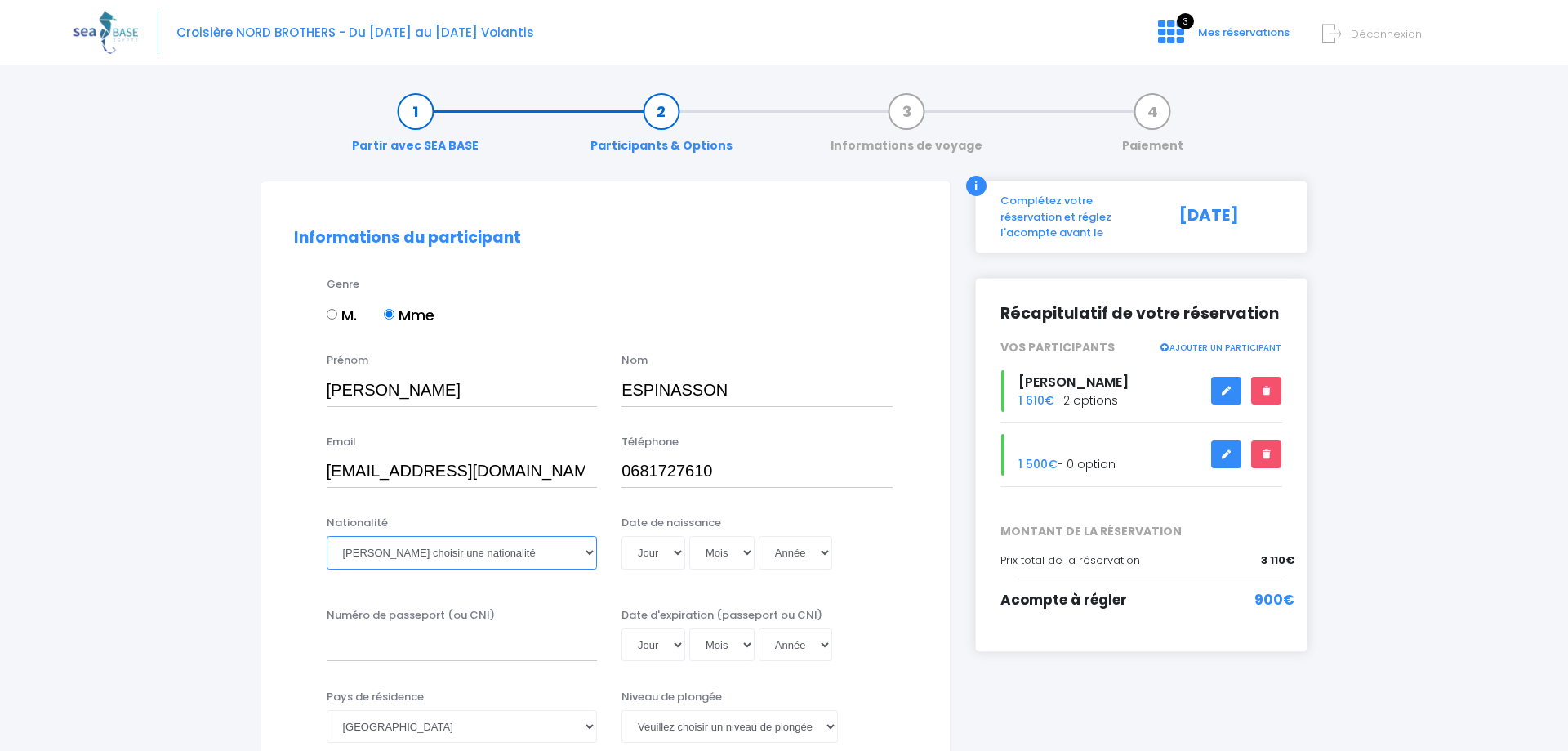
click option "Française" at bounding box center [0, 0] width 0 height 0
click at [622, 536] on select "Jour 01 02 03 04 05 06 07 08 09 10 11 12 13 14 15 16 17 18 19 20 21 22 23 24 25…" at bounding box center [653, 552] width 64 height 32
select select "24"
click option "24" at bounding box center [0, 0] width 0 height 0
click at [689, 536] on select "Mois 01 02 03 04 05 06 07 08 09 10 11 12" at bounding box center [722, 552] width 65 height 32
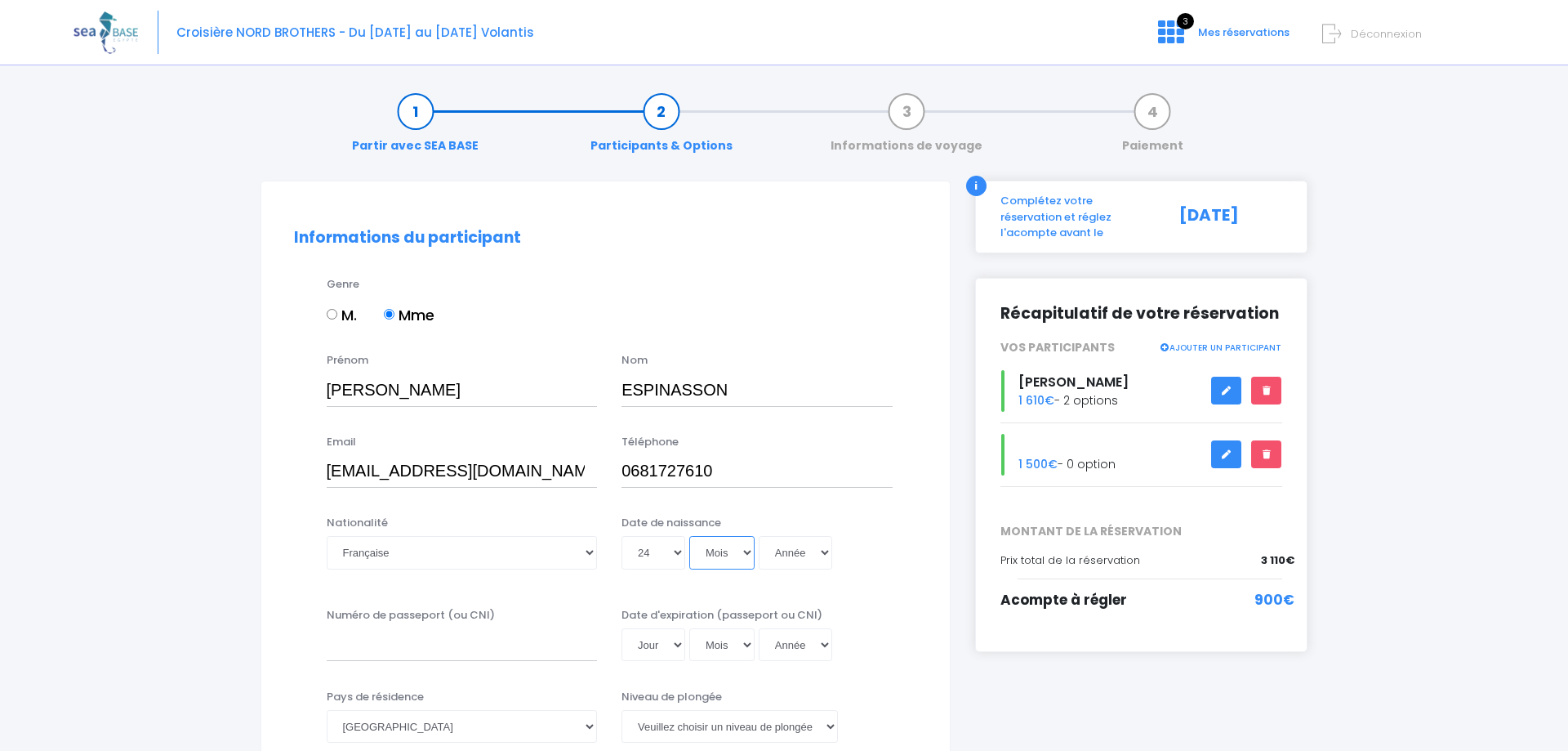
select select "01"
click option "01" at bounding box center [0, 0] width 0 height 0
click at [759, 536] on select "Année 2045 2044 2043 2042 2041 2040 2039 2038 2037 2036 2035 2034 2033 2032 203…" at bounding box center [795, 552] width 74 height 32
select select "1973"
click option "1973" at bounding box center [0, 0] width 0 height 0
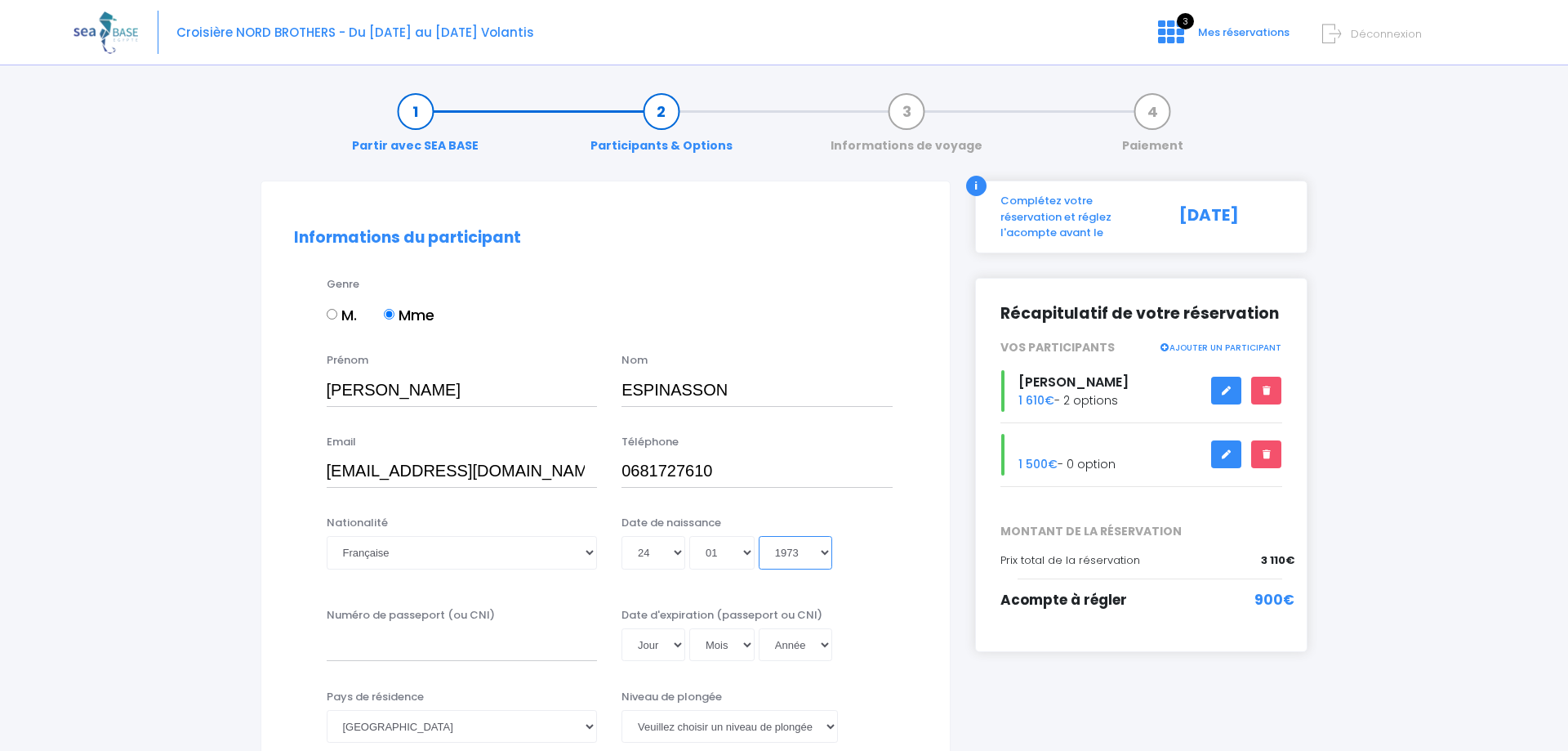
type input "1973-01-24"
click at [406, 646] on input "Numéro de passeport (ou CNI)" at bounding box center [462, 644] width 271 height 32
type input "17EI55850"
click at [622, 628] on select "Jour 01 02 03 04 05 06 07 08 09 10 11 12 13 14 15 16 17 18 19 20 21 22 23 24 25…" at bounding box center [653, 644] width 64 height 32
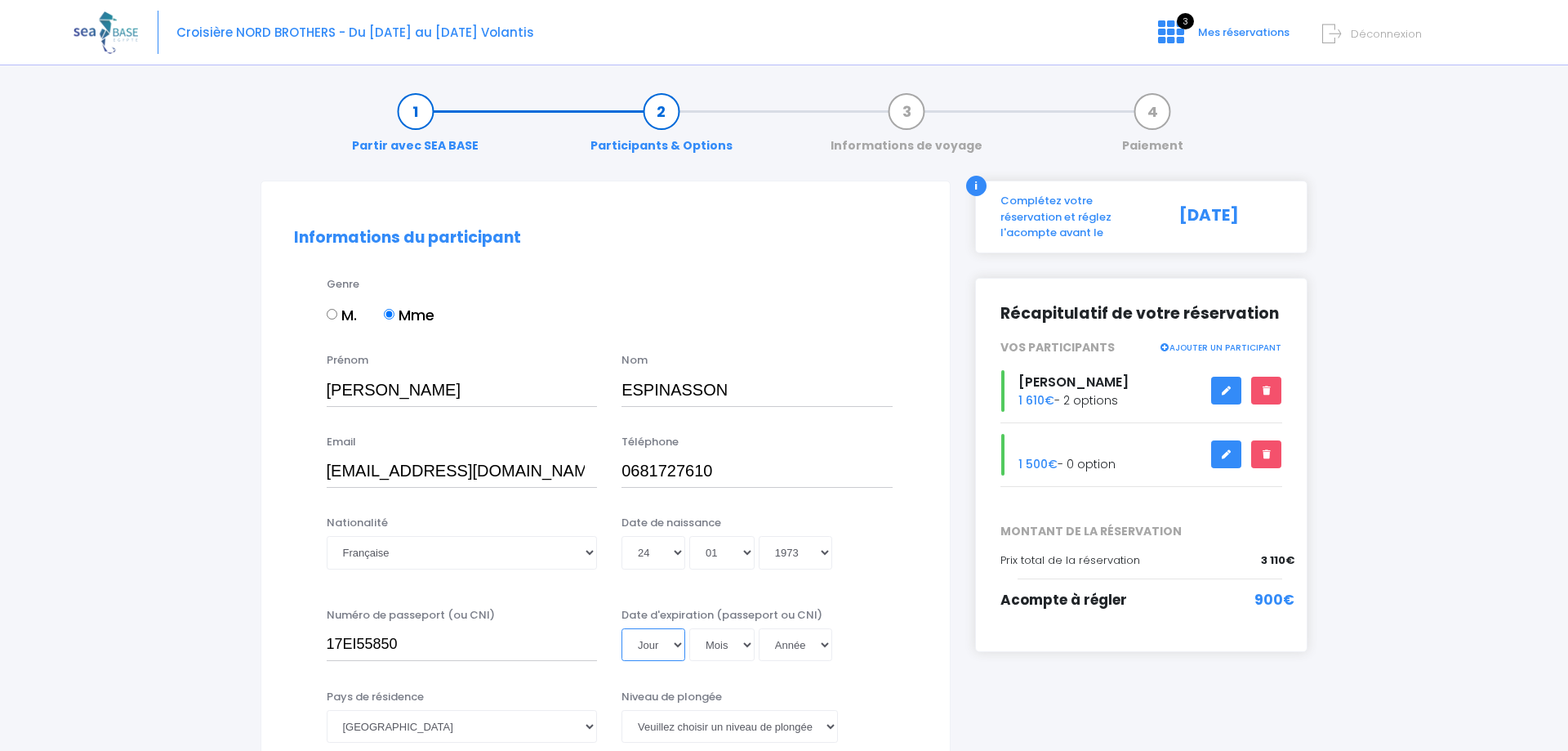
select select "09"
click option "09" at bounding box center [0, 0] width 0 height 0
click at [689, 628] on select "Mois 01 02 03 04 05 06 07 08 09 10 11 12" at bounding box center [722, 644] width 65 height 32
select select "11"
click option "11" at bounding box center [0, 0] width 0 height 0
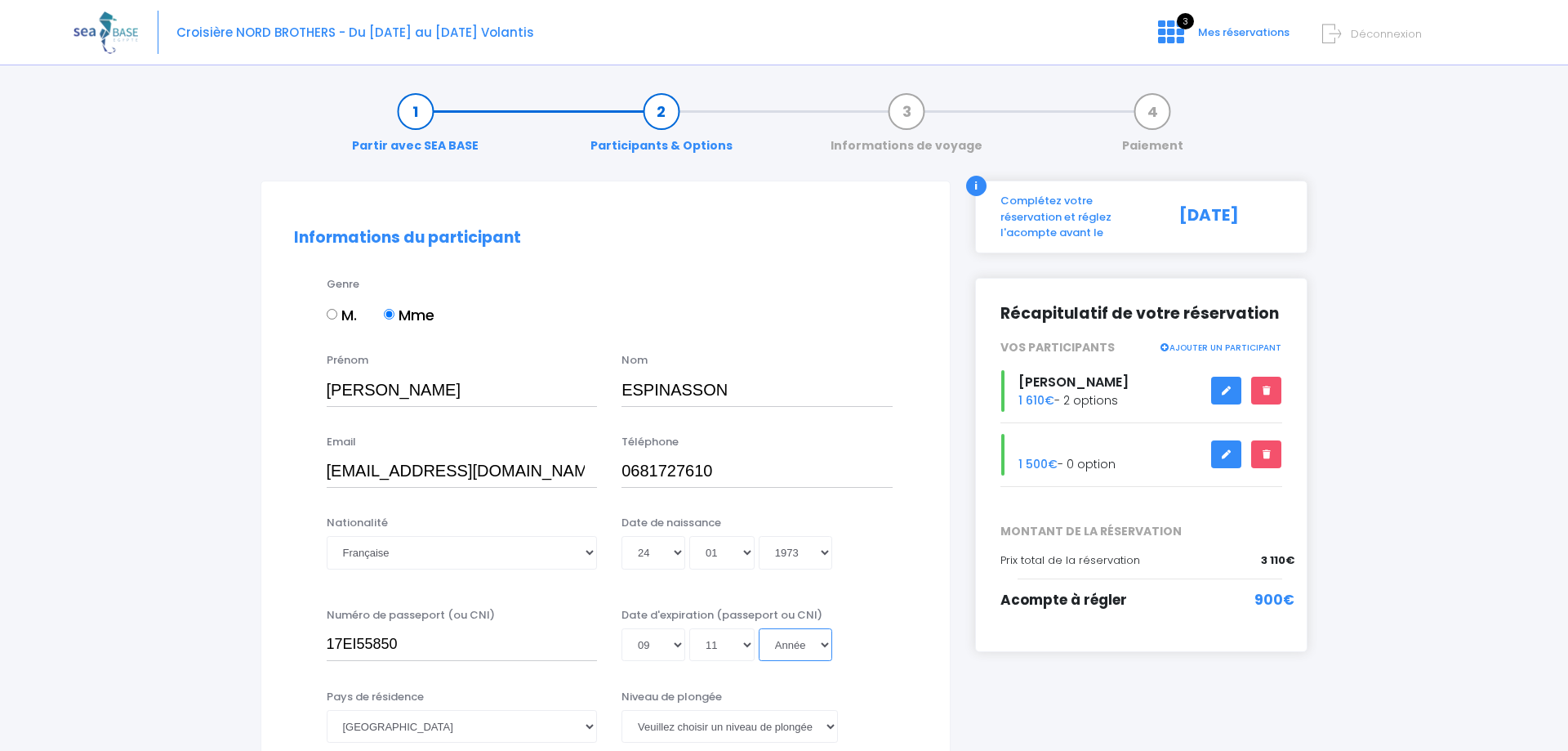
click at [759, 628] on select "Année 2045 2044 2043 2042 2041 2040 2039 2038 2037 2036 2035 2034 2033 2032 203…" at bounding box center [795, 644] width 74 height 32
select select "2027"
click option "2027" at bounding box center [0, 0] width 0 height 0
type input "2027-11-09"
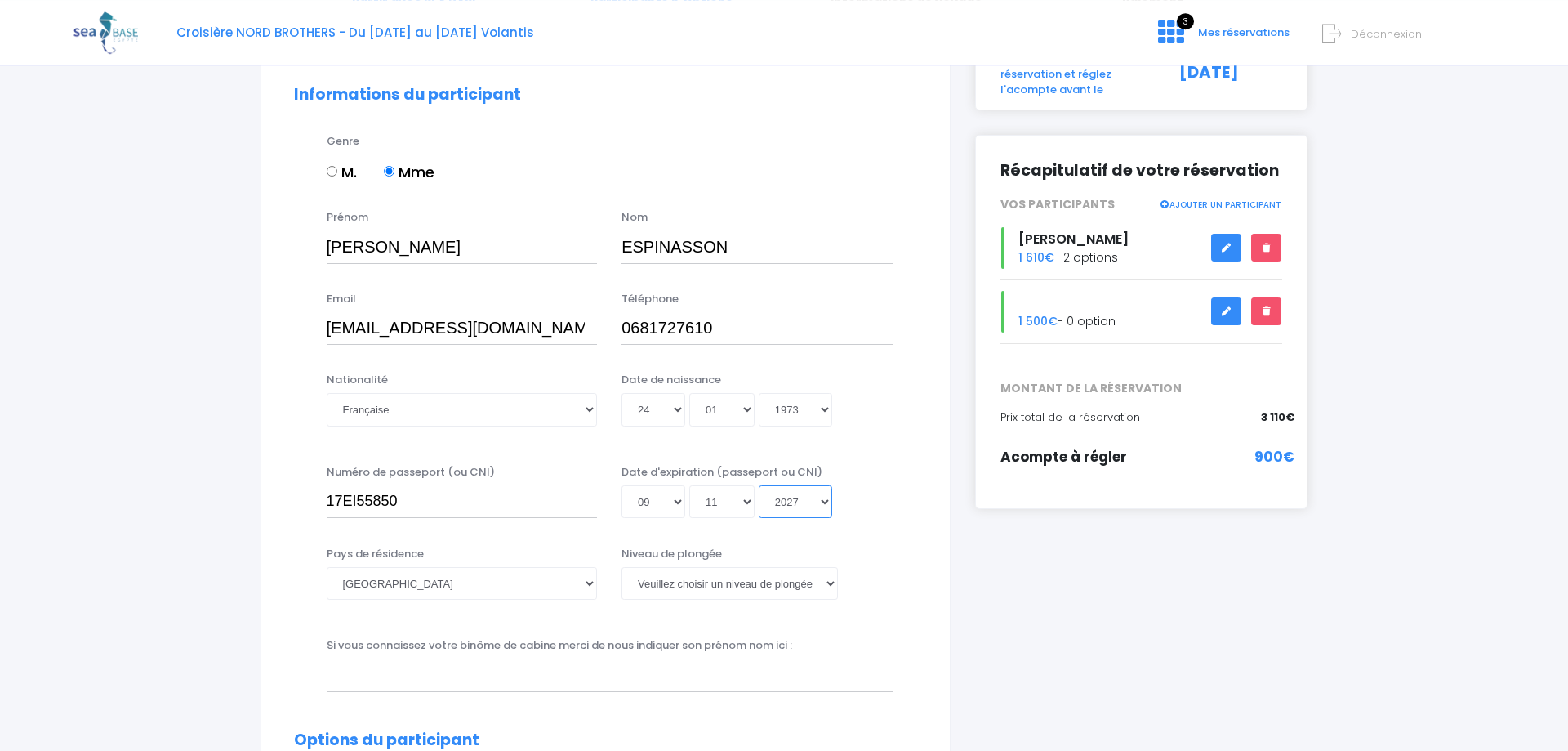
scroll to position [167, 0]
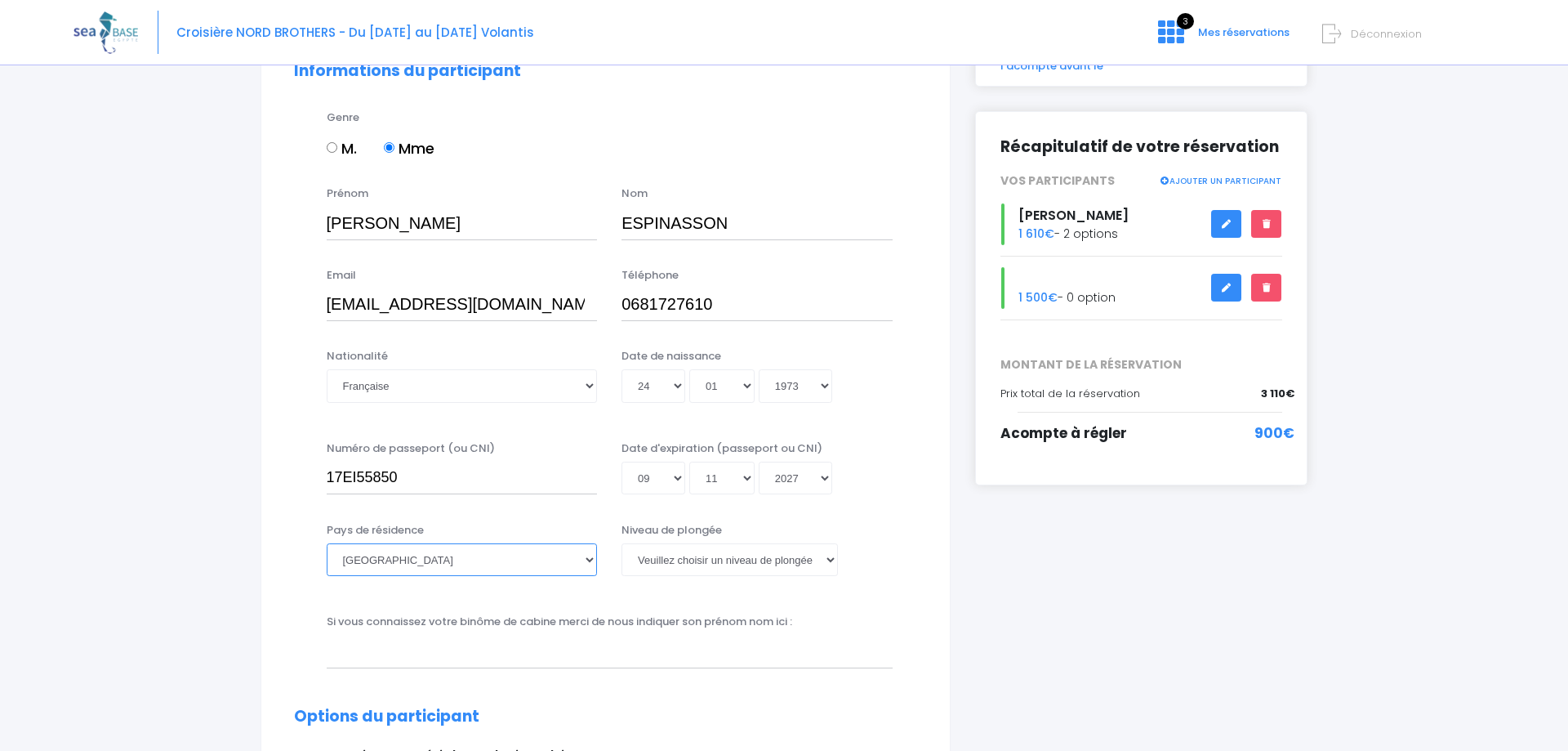
click at [327, 544] on select "Afghanistan Afrique du Sud Albanie Algérie Allemagne Andorre Angola Anguilla An…" at bounding box center [462, 560] width 271 height 32
click option "France" at bounding box center [0, 0] width 0 height 0
click at [622, 544] on select "Veuillez choisir un niveau de plongée Non plongeur Junior OW diver Adventure OW…" at bounding box center [730, 560] width 217 height 32
select select "PE40"
click option "PE40" at bounding box center [0, 0] width 0 height 0
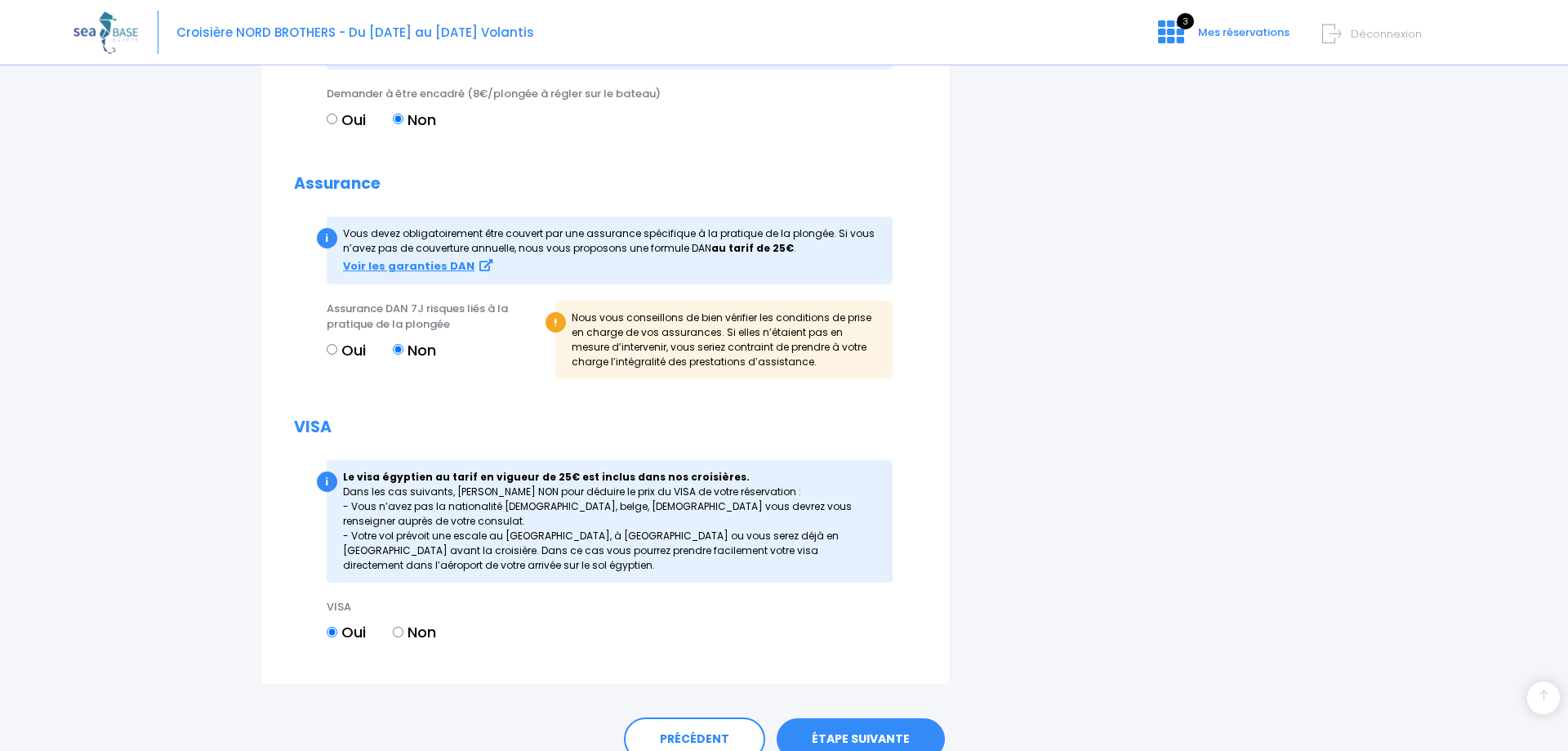
scroll to position [1667, 0]
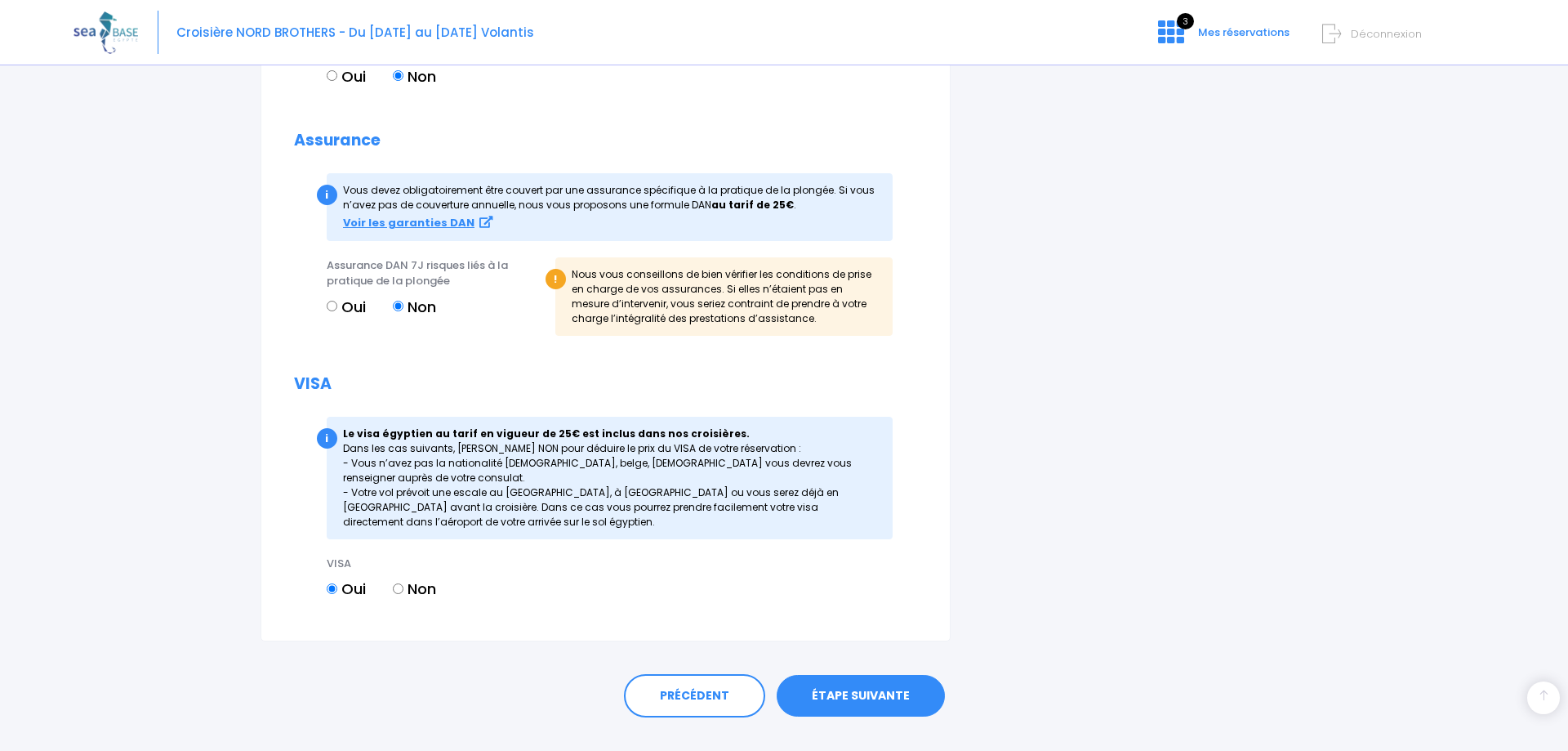
click at [862, 691] on link "ÉTAPE SUIVANTE" at bounding box center [861, 696] width 169 height 42
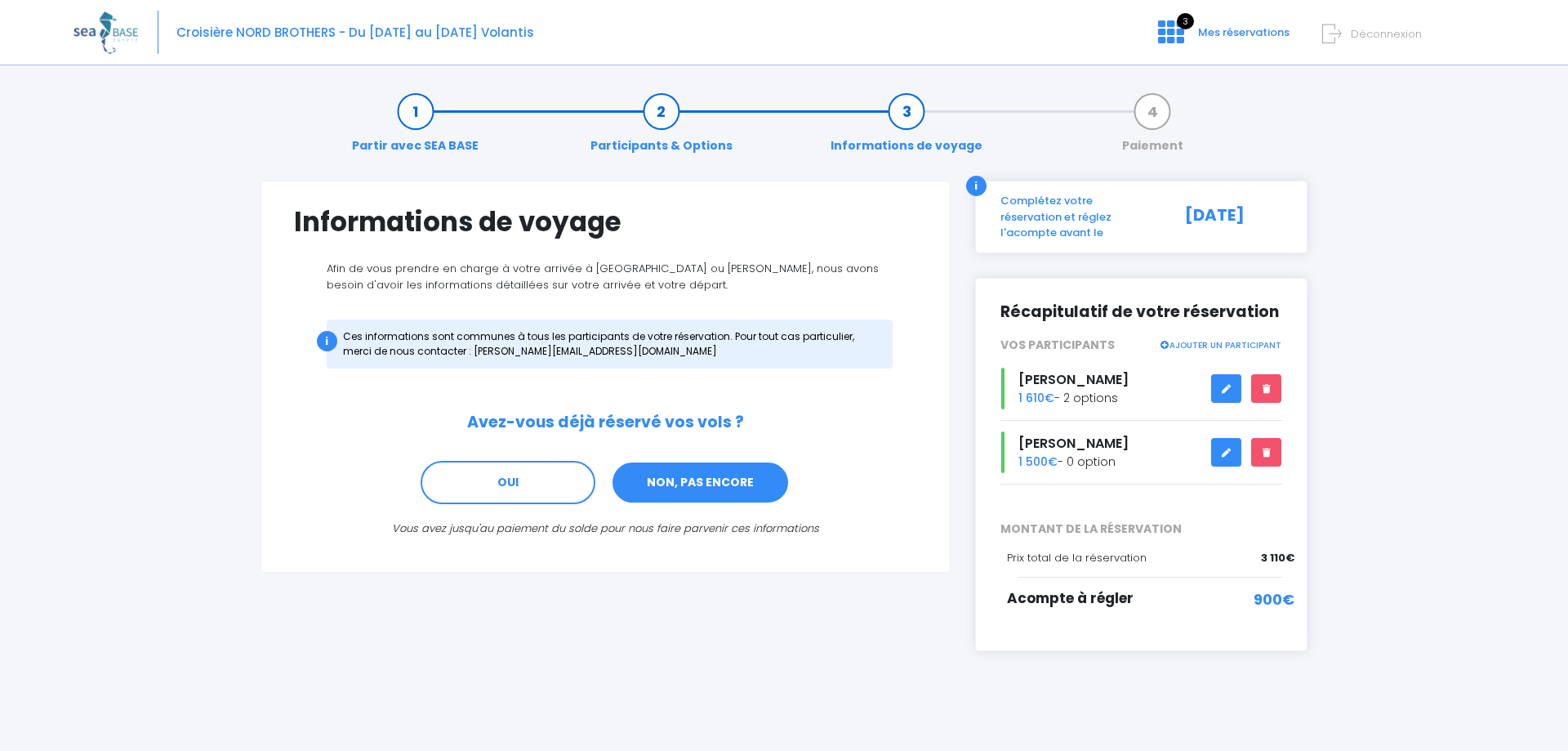
click at [707, 481] on link "NON, PAS ENCORE" at bounding box center [701, 483] width 179 height 44
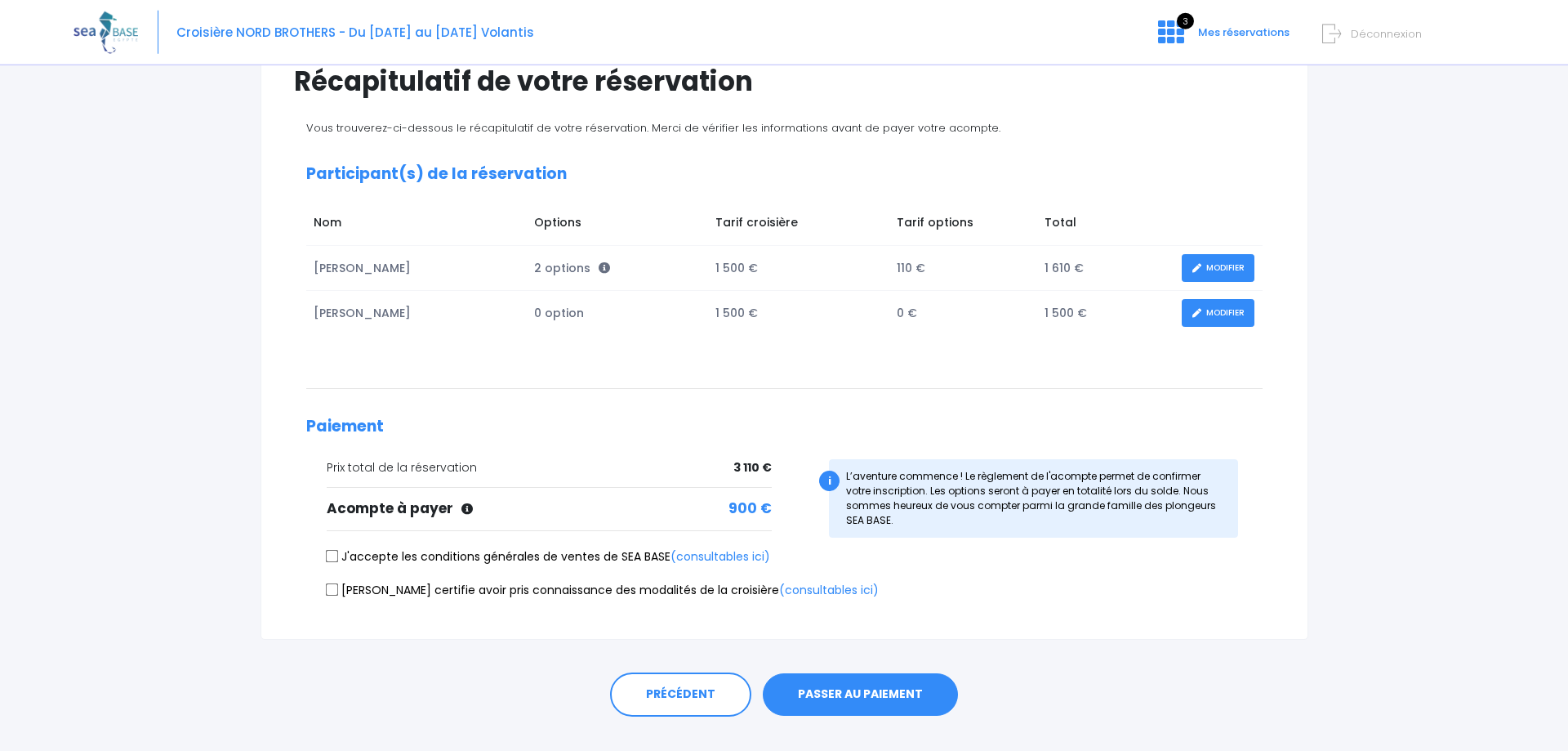
scroll to position [167, 0]
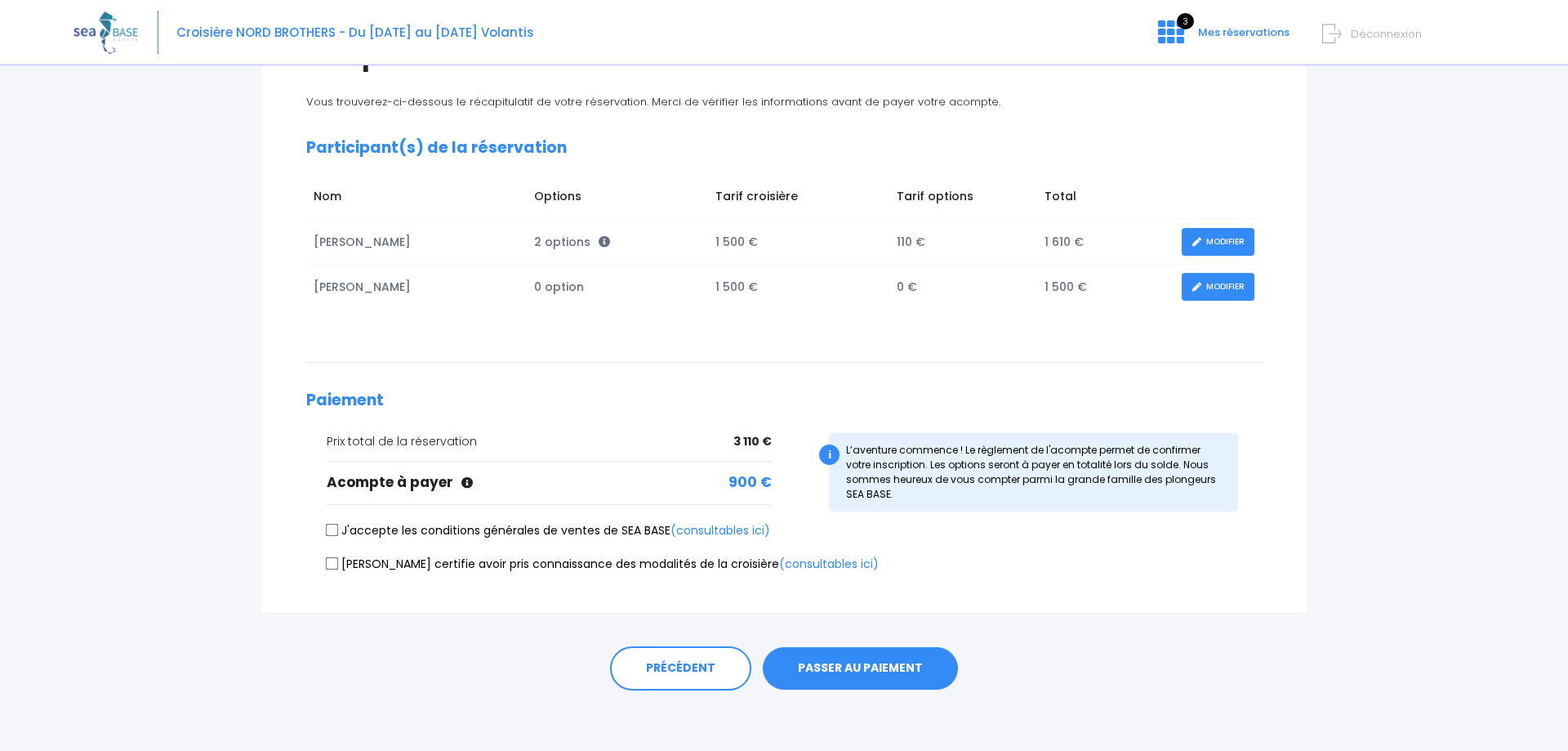
click at [334, 531] on input "J'accepte les conditions générales de ventes de SEA BASE (consultables ici)" at bounding box center [331, 530] width 13 height 13
checkbox input "true"
click at [333, 563] on input "Je certifie avoir pris connaissance des modalités de la croisière (consultables…" at bounding box center [331, 562] width 13 height 13
checkbox input "true"
click at [860, 669] on button "PASSER AU PAIEMENT" at bounding box center [860, 668] width 195 height 42
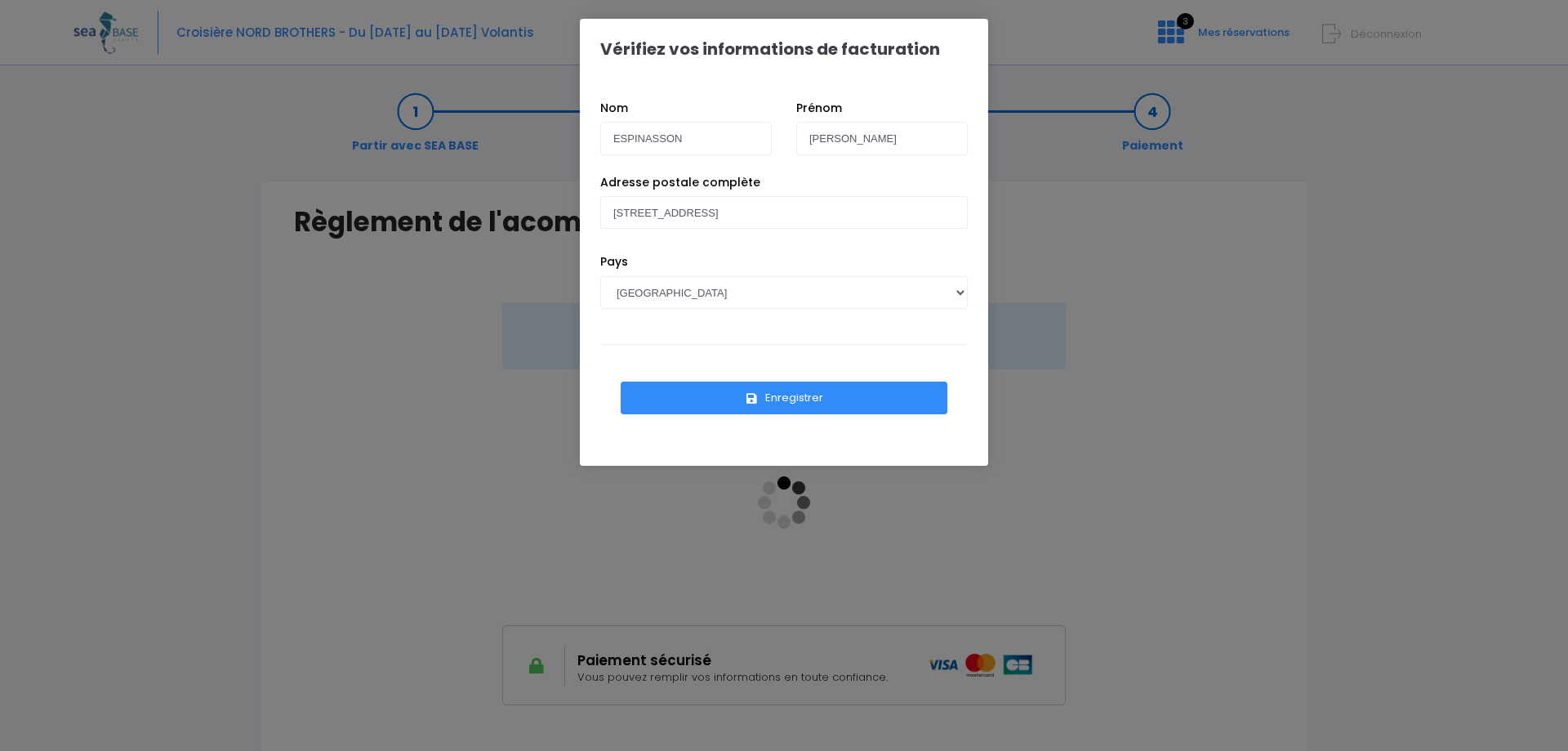
click at [803, 396] on button "Enregistrer" at bounding box center [784, 397] width 327 height 32
